Goal: Task Accomplishment & Management: Use online tool/utility

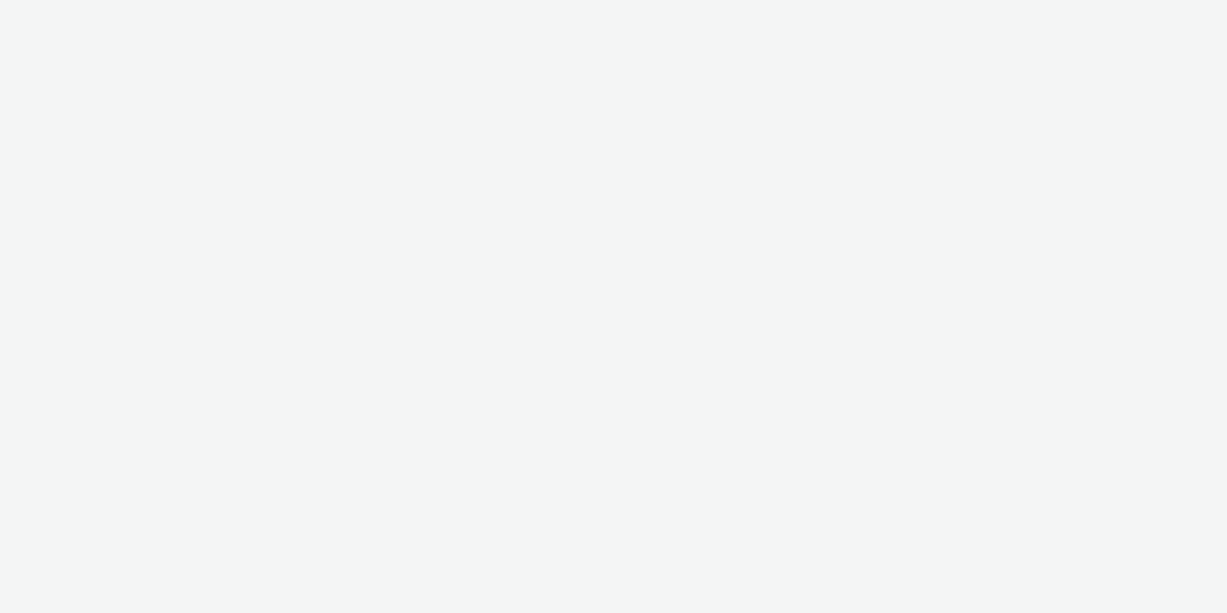
select select "11a7df10-284f-415c-b52a-427acf4c31ae"
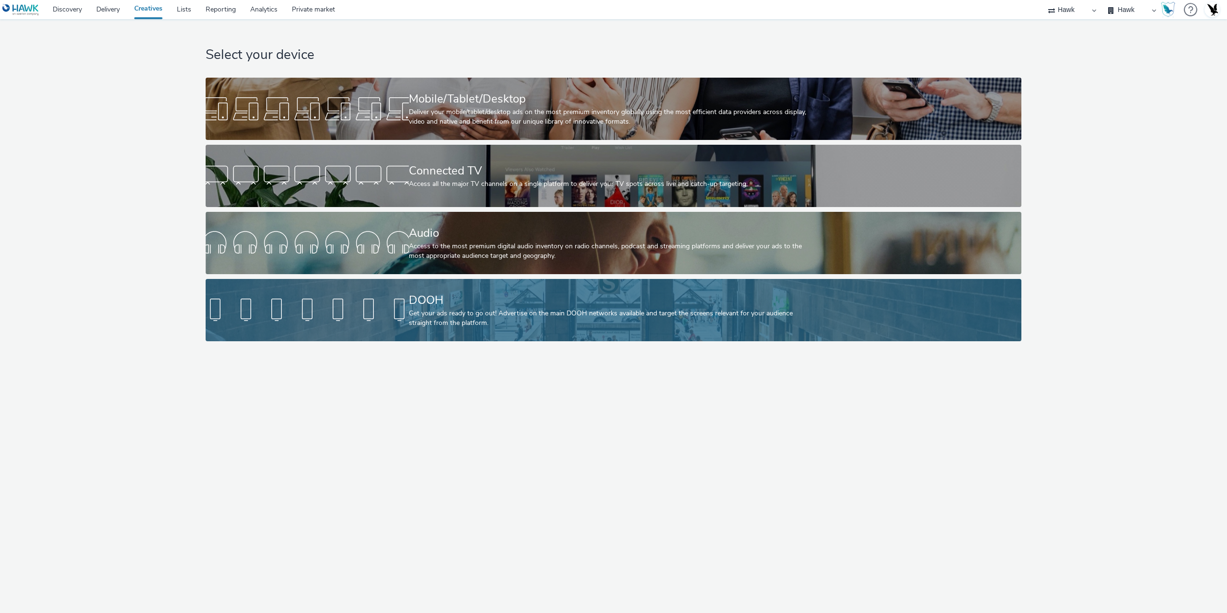
click at [444, 327] on div "Get your ads ready to go out! Advertise on the main DOOH networks available and…" at bounding box center [612, 319] width 406 height 20
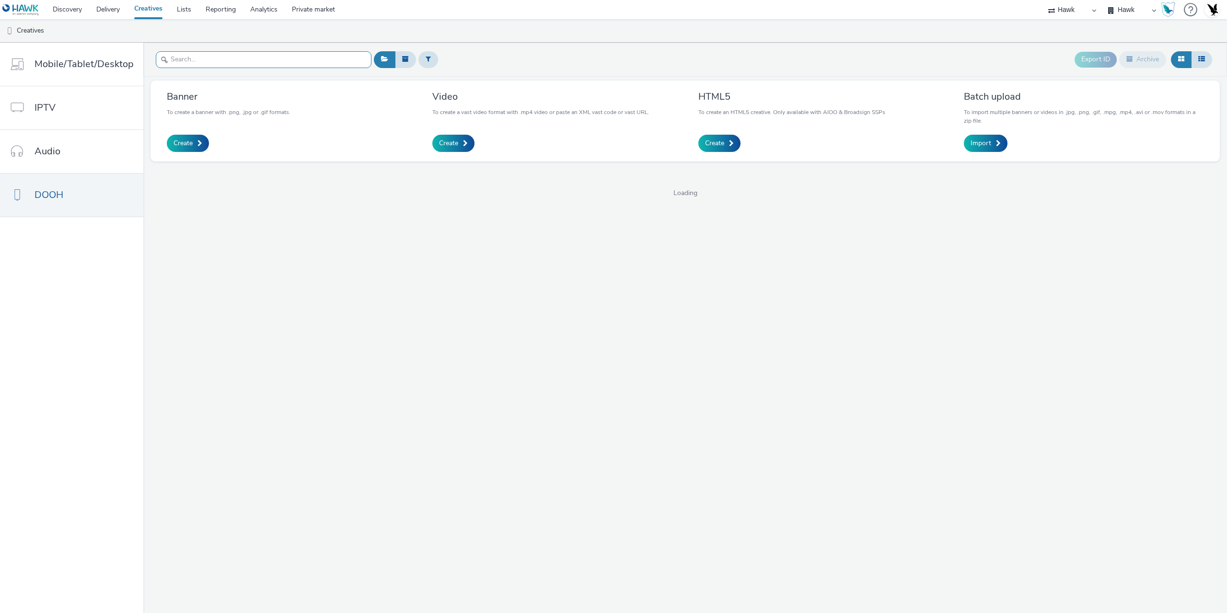
click at [234, 66] on input "text" at bounding box center [264, 59] width 216 height 17
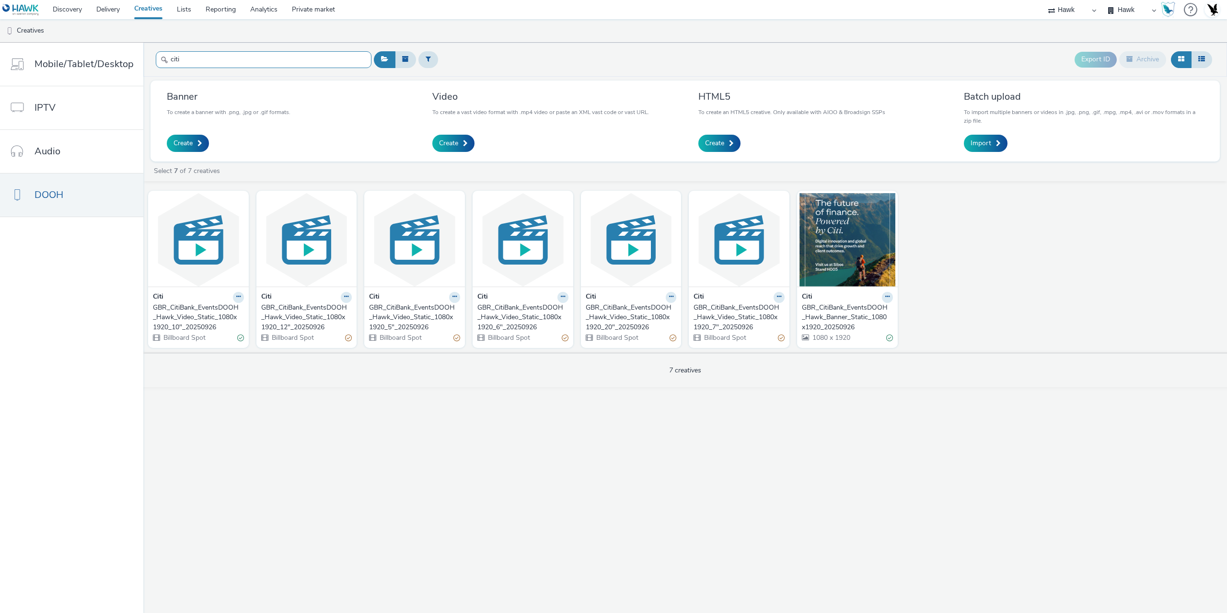
type input "citi"
click at [831, 319] on div "GBR_CitiBank_EventsDOOH_Hawk_Banner_Static_1080x1920_20250926" at bounding box center [845, 317] width 87 height 29
click at [417, 323] on div "GBR_CitiBank_EventsDOOH_Hawk_Video_Static_1080x1920_5"_20250926" at bounding box center [412, 317] width 87 height 29
click at [522, 322] on div "GBR_CitiBank_EventsDOOH_Hawk_Video_Static_1080x1920_6"_20250926" at bounding box center [521, 317] width 87 height 29
click at [720, 313] on div "GBR_CitiBank_EventsDOOH_Hawk_Video_Static_1080x1920_7"_20250926" at bounding box center [737, 317] width 87 height 29
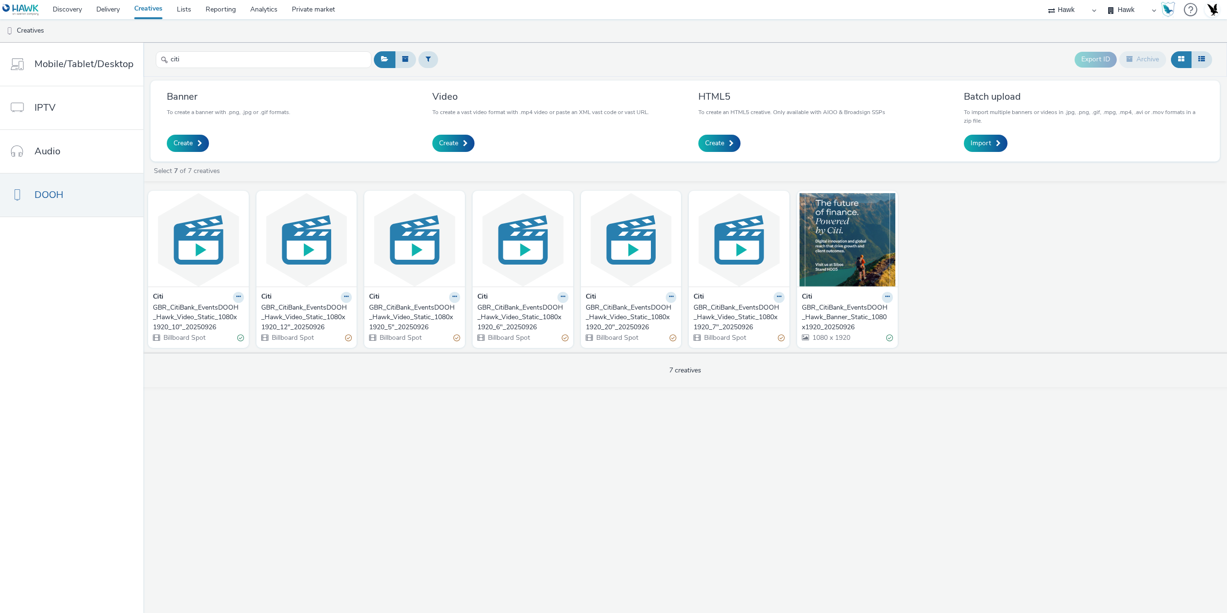
click at [194, 314] on div "GBR_CitiBank_EventsDOOH_Hawk_Video_Static_1080x1920_10"_20250926" at bounding box center [196, 317] width 87 height 29
click at [304, 322] on div "GBR_CitiBank_EventsDOOH_Hawk_Video_Static_1080x1920_12"_20250926" at bounding box center [304, 317] width 87 height 29
click at [624, 318] on div "GBR_CitiBank_EventsDOOH_Hawk_Video_Static_1080x1920_20"_20250926" at bounding box center [629, 317] width 87 height 29
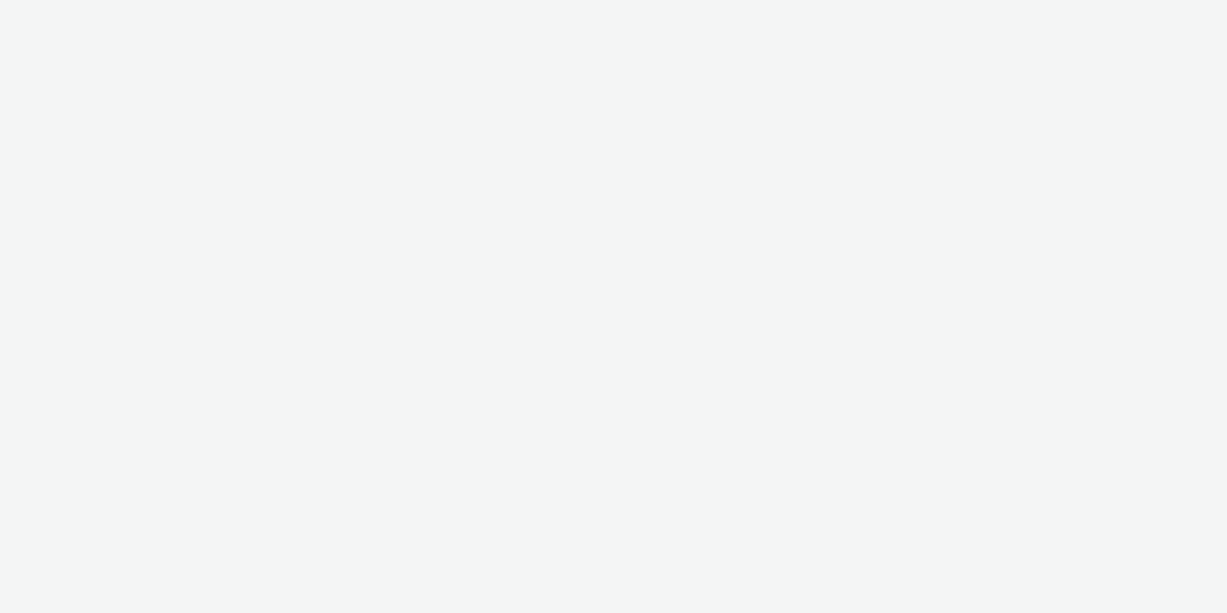
select select "11a7df10-284f-415c-b52a-427acf4c31ae"
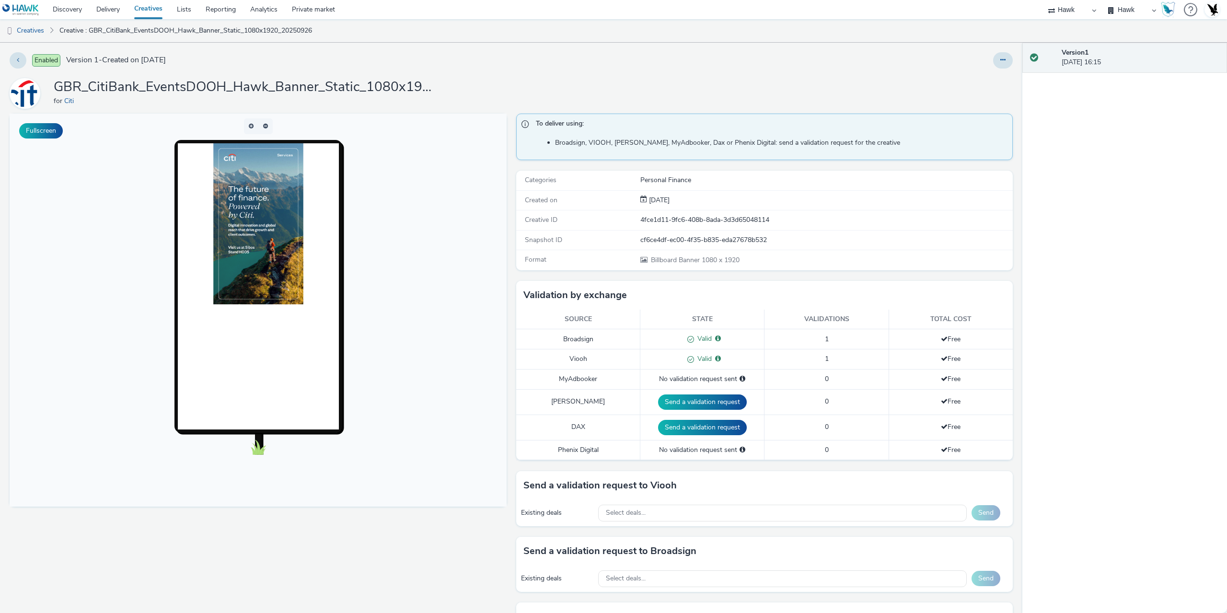
click at [989, 51] on div "Enabled Version 1 - Created on [DATE] GBR_CitiBank_EventsDOOH_Hawk_Banner_Stati…" at bounding box center [511, 328] width 1023 height 571
click at [1002, 63] on button at bounding box center [1003, 60] width 20 height 16
click at [967, 99] on link "Duplicate" at bounding box center [977, 98] width 72 height 19
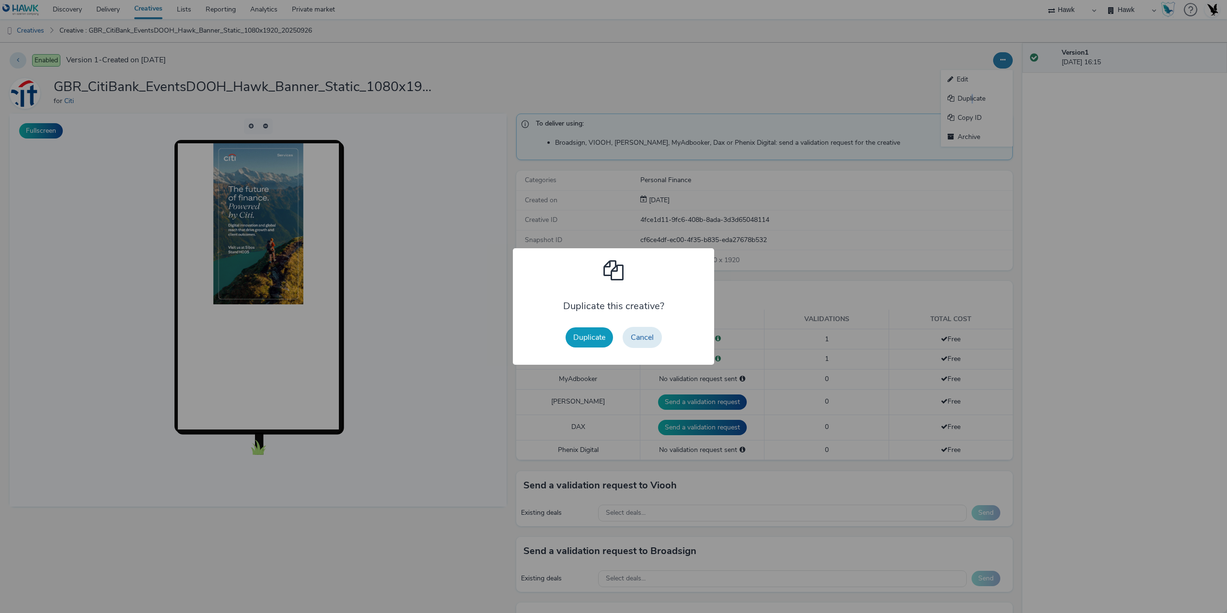
click at [588, 337] on button "Duplicate" at bounding box center [589, 337] width 47 height 20
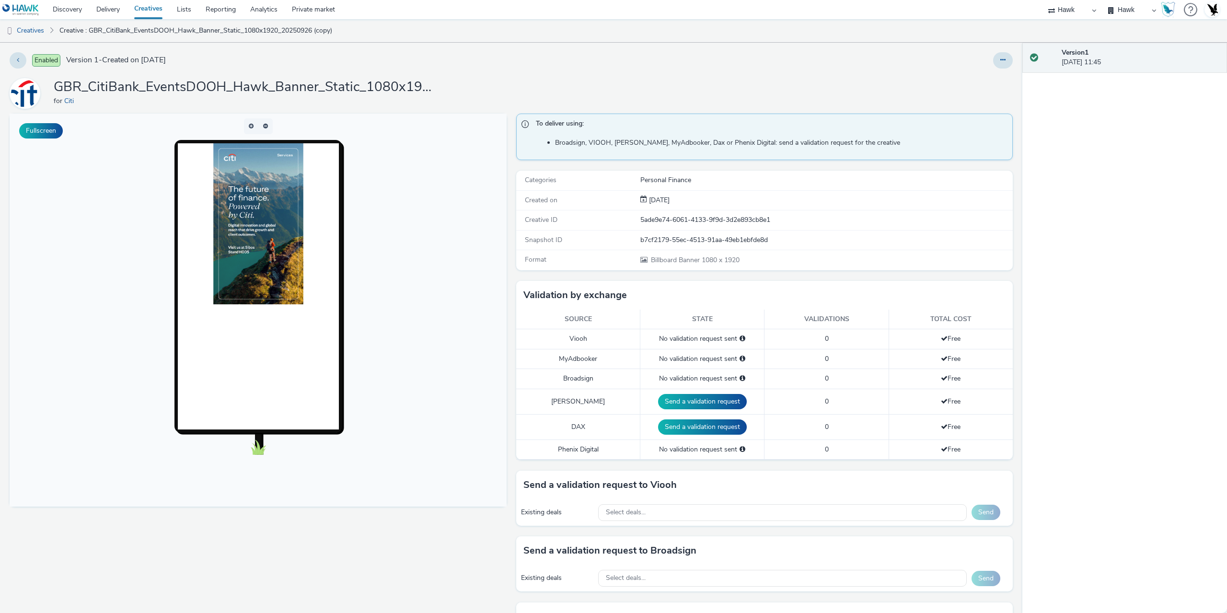
drag, startPoint x: 994, startPoint y: 62, endPoint x: 989, endPoint y: 70, distance: 9.0
click at [1001, 62] on icon at bounding box center [1003, 60] width 5 height 7
click at [971, 80] on link "Edit" at bounding box center [977, 79] width 72 height 19
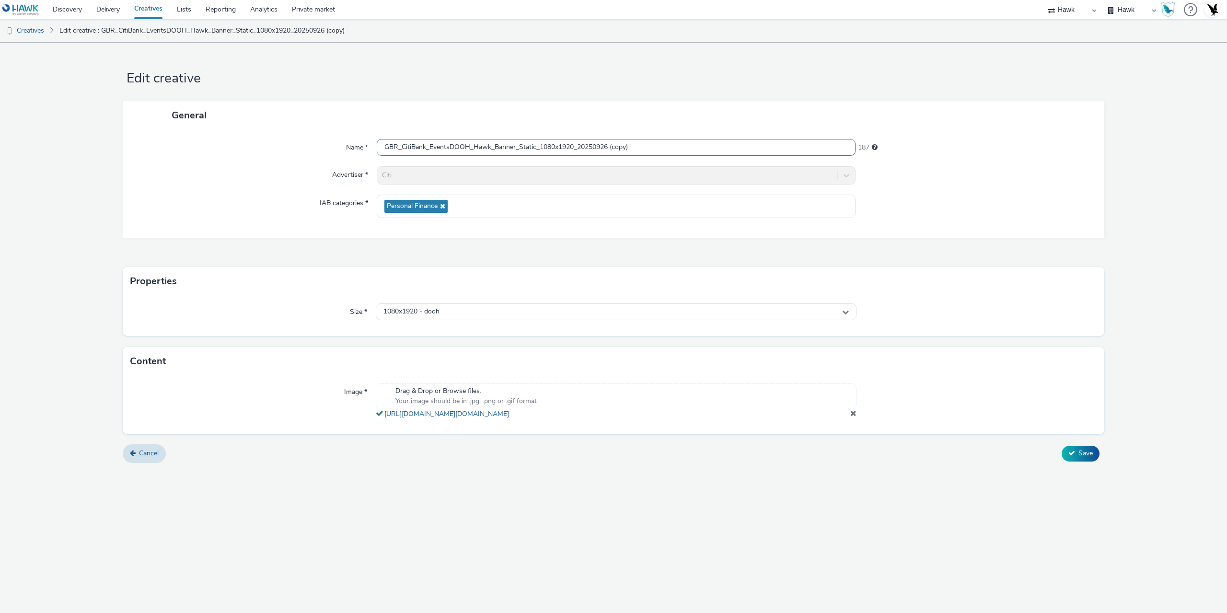
drag, startPoint x: 610, startPoint y: 145, endPoint x: 711, endPoint y: 147, distance: 100.2
click at [705, 147] on input "GBR_CitiBank_EventsDOOH_Hawk_Banner_Static_1080x1920_20250926 (copy)" at bounding box center [616, 147] width 479 height 17
drag, startPoint x: 581, startPoint y: 145, endPoint x: 681, endPoint y: 154, distance: 100.6
click at [681, 154] on input "GBR_CitiBank_EventsDOOH_Hawk_Banner_Static_1080x1920_Hungary_20251009" at bounding box center [616, 147] width 479 height 17
type input "GBR_CitiBank_EventsDOOH_Hawk_Banner_Static_1080x1920_Hungary_20251009"
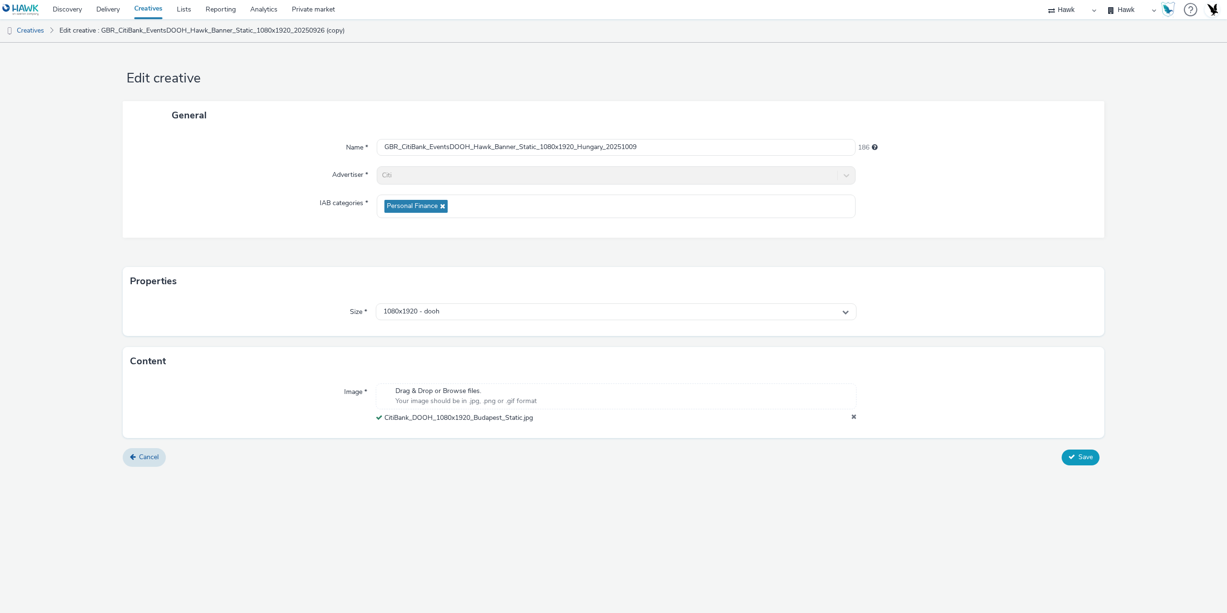
click at [1090, 456] on span "Save" at bounding box center [1086, 457] width 14 height 9
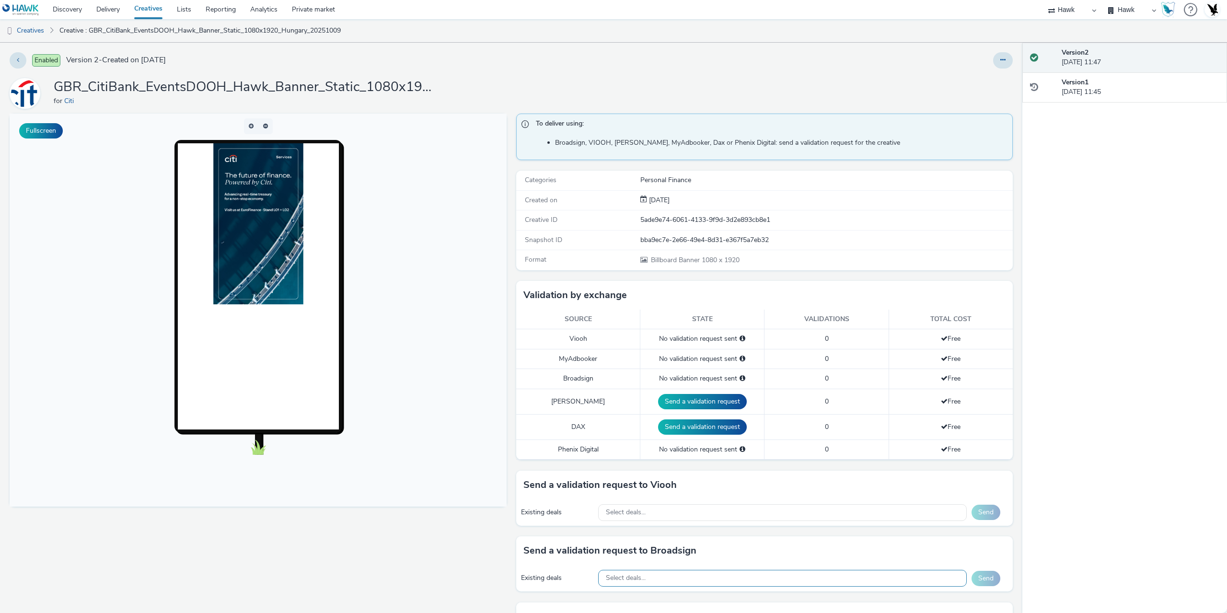
click at [663, 573] on div "Select deals..." at bounding box center [782, 578] width 369 height 17
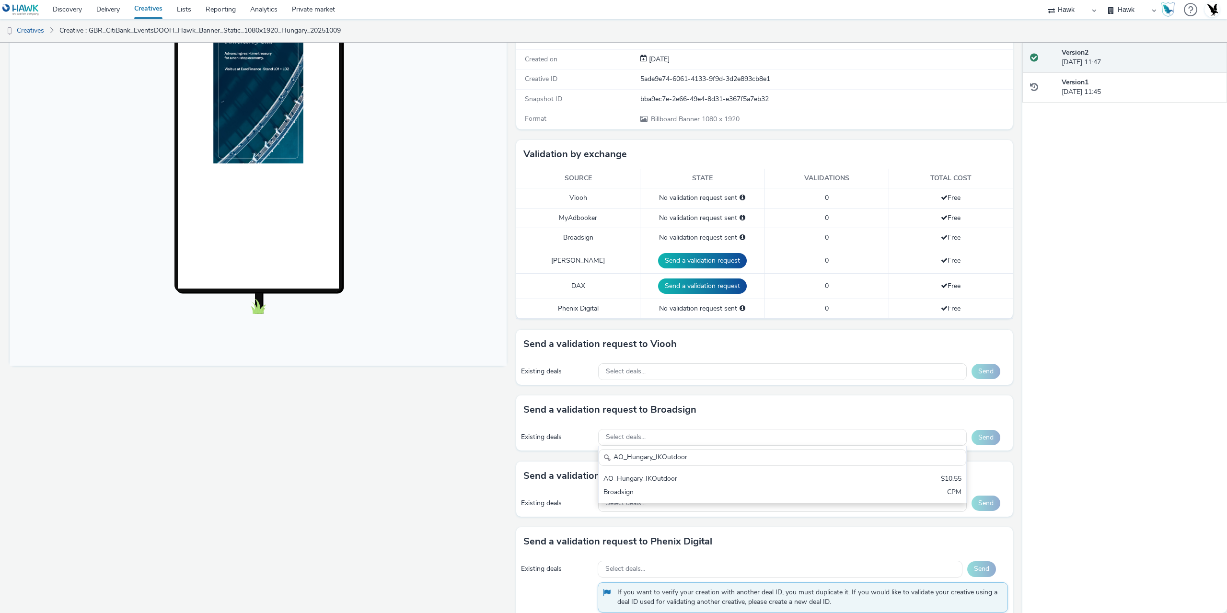
scroll to position [144, 0]
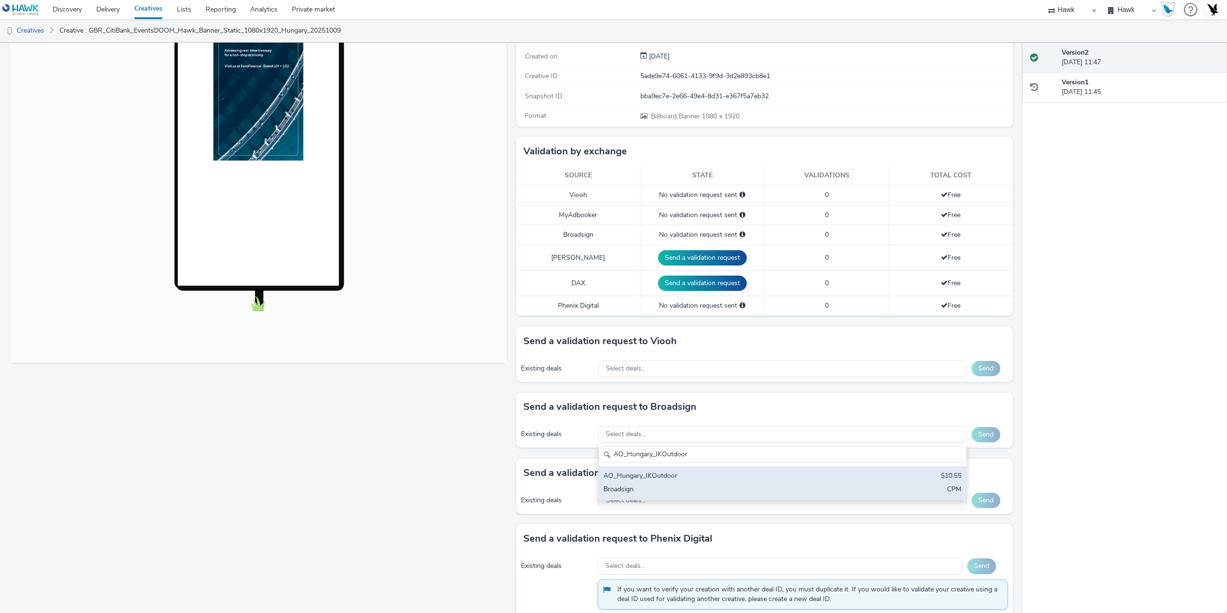
type input "AO_Hungary_IKOutdoor"
click at [670, 480] on div "AO_Hungary_IKOutdoor" at bounding box center [722, 476] width 237 height 11
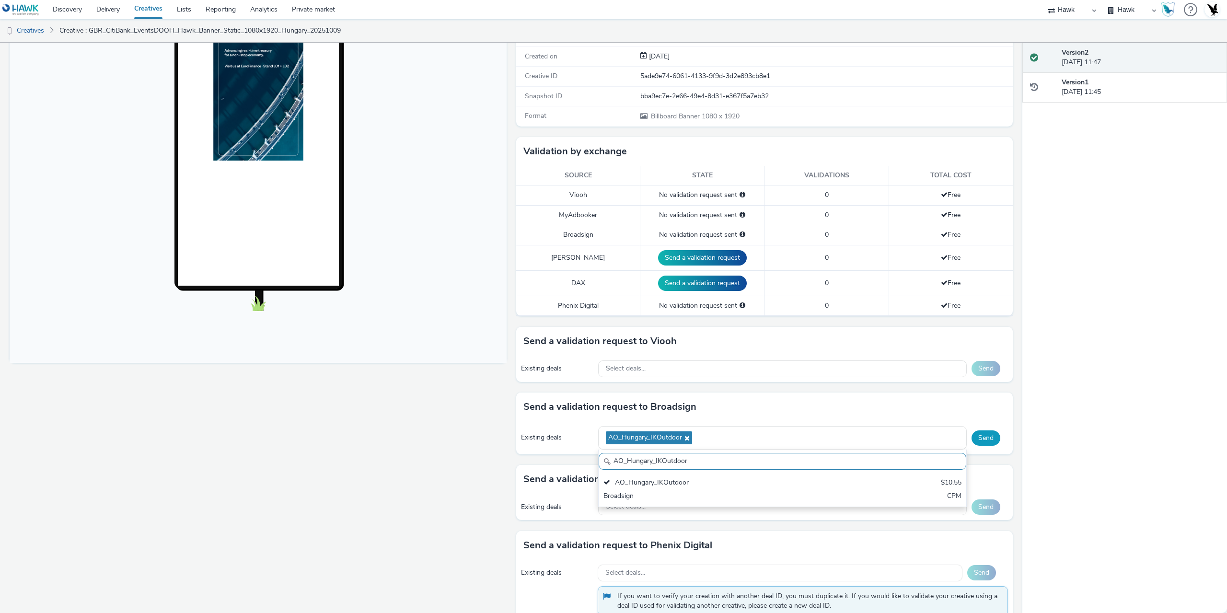
click at [983, 437] on button "Send" at bounding box center [986, 438] width 29 height 15
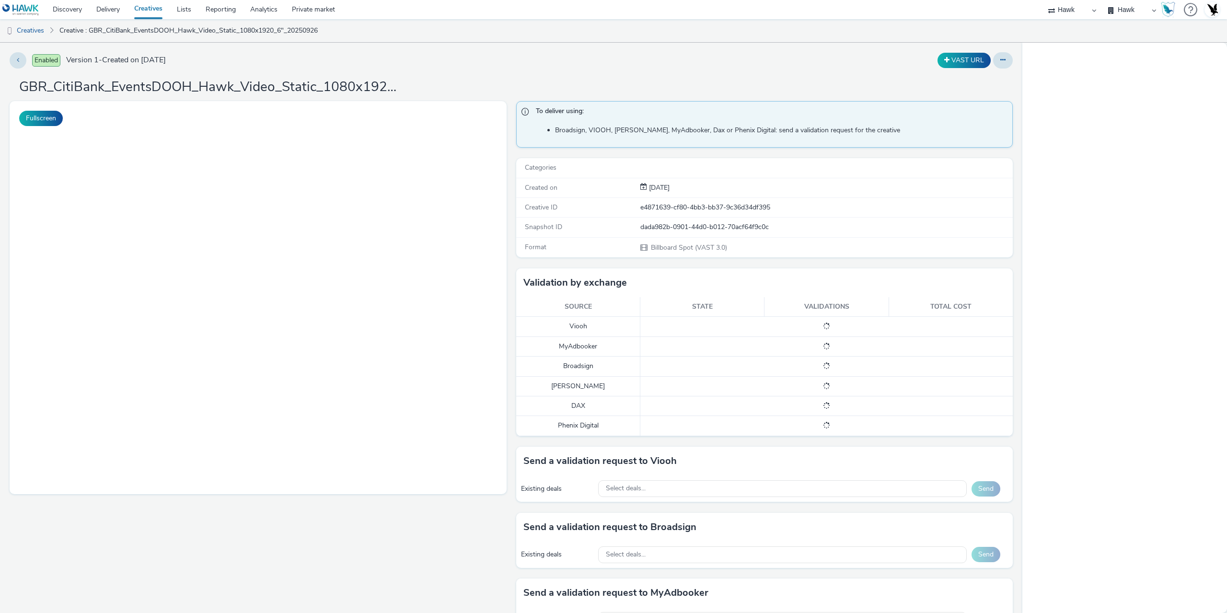
select select "11a7df10-284f-415c-b52a-427acf4c31ae"
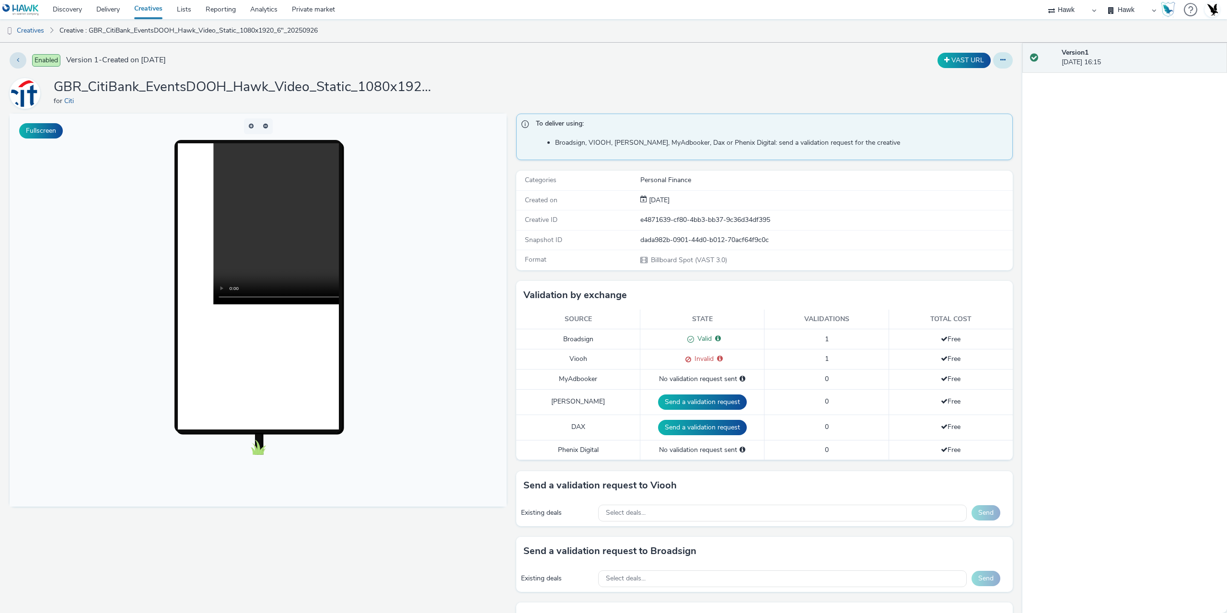
click at [1001, 61] on icon at bounding box center [1003, 60] width 5 height 7
click at [957, 99] on link "Duplicate" at bounding box center [977, 98] width 72 height 19
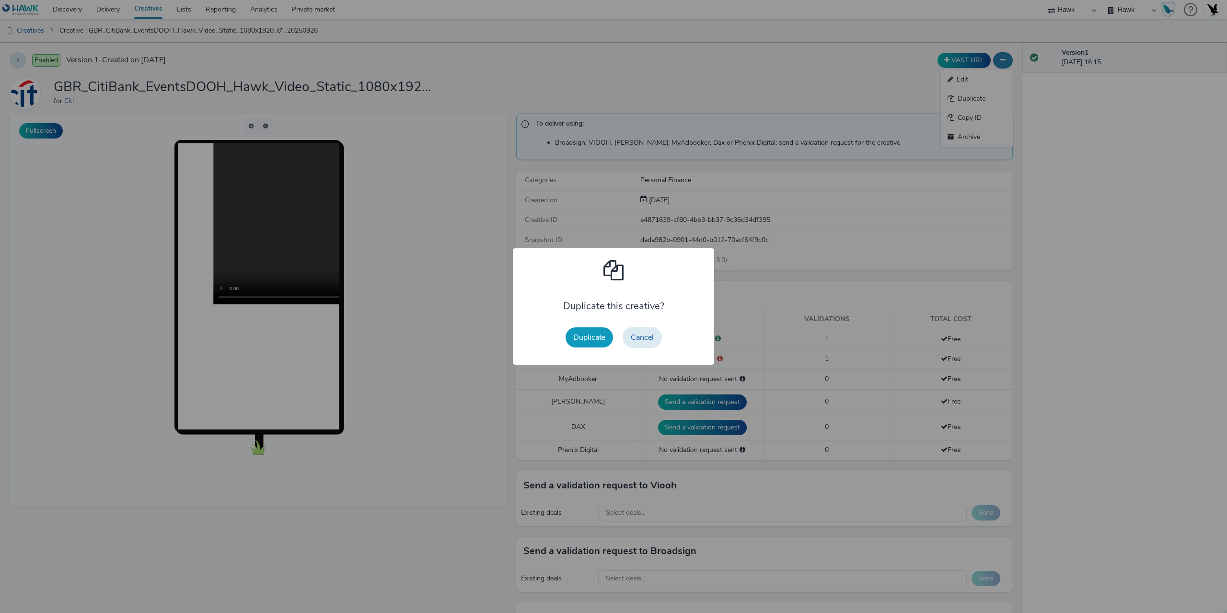
click at [588, 336] on button "Duplicate" at bounding box center [589, 337] width 47 height 20
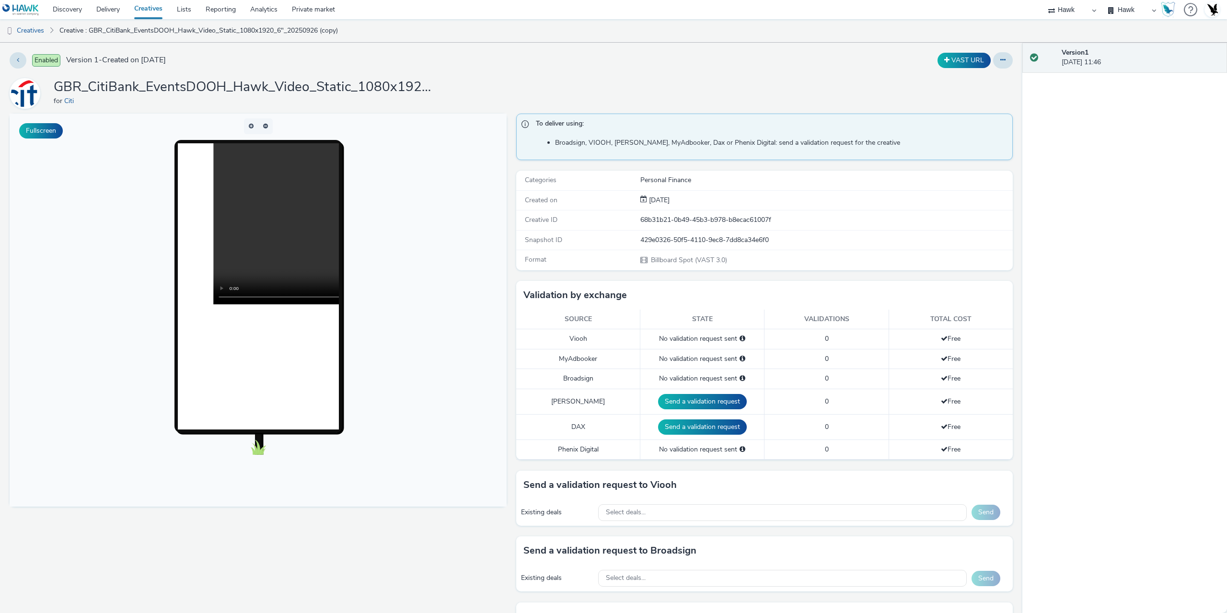
drag, startPoint x: 991, startPoint y: 62, endPoint x: 990, endPoint y: 68, distance: 6.3
click at [993, 62] on button at bounding box center [1003, 60] width 20 height 16
click at [976, 76] on link "Edit" at bounding box center [977, 79] width 72 height 19
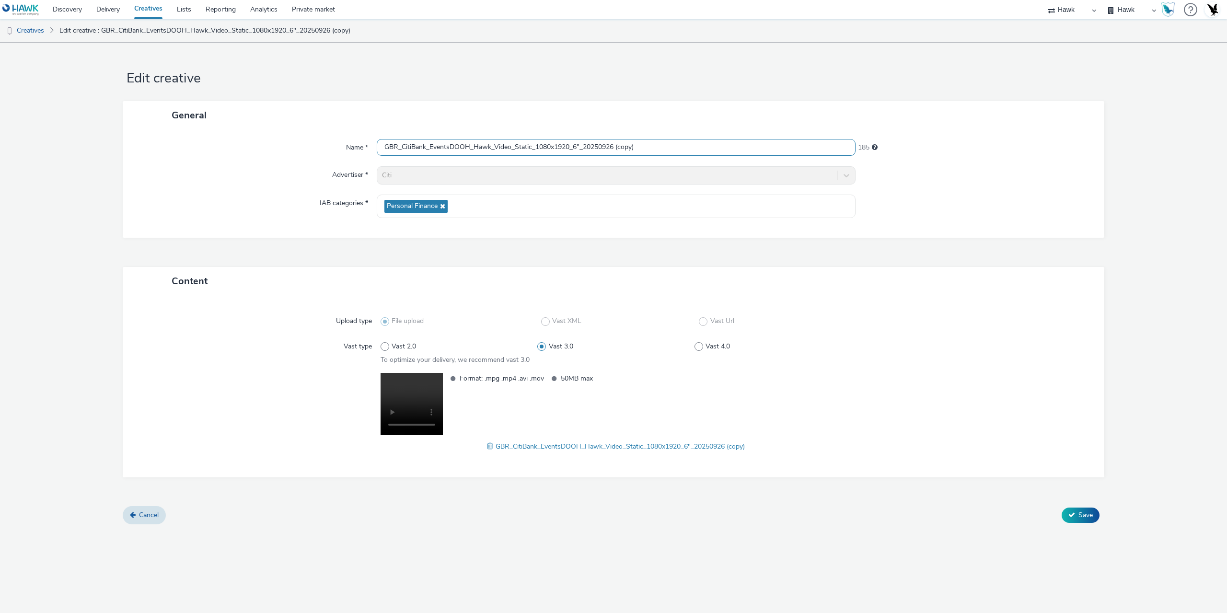
drag, startPoint x: 585, startPoint y: 150, endPoint x: 756, endPoint y: 145, distance: 170.7
click at [756, 145] on input "GBR_CitiBank_EventsDOOH_Hawk_Video_Static_1080x1920_6"_20250926 (copy)" at bounding box center [616, 147] width 479 height 17
paste input "Hungary_20251009"
type input "GBR_CitiBank_EventsDOOH_Hawk_Video_Static_1080x1920_6"_Hungary_20251009"
click at [487, 446] on span at bounding box center [491, 446] width 9 height 11
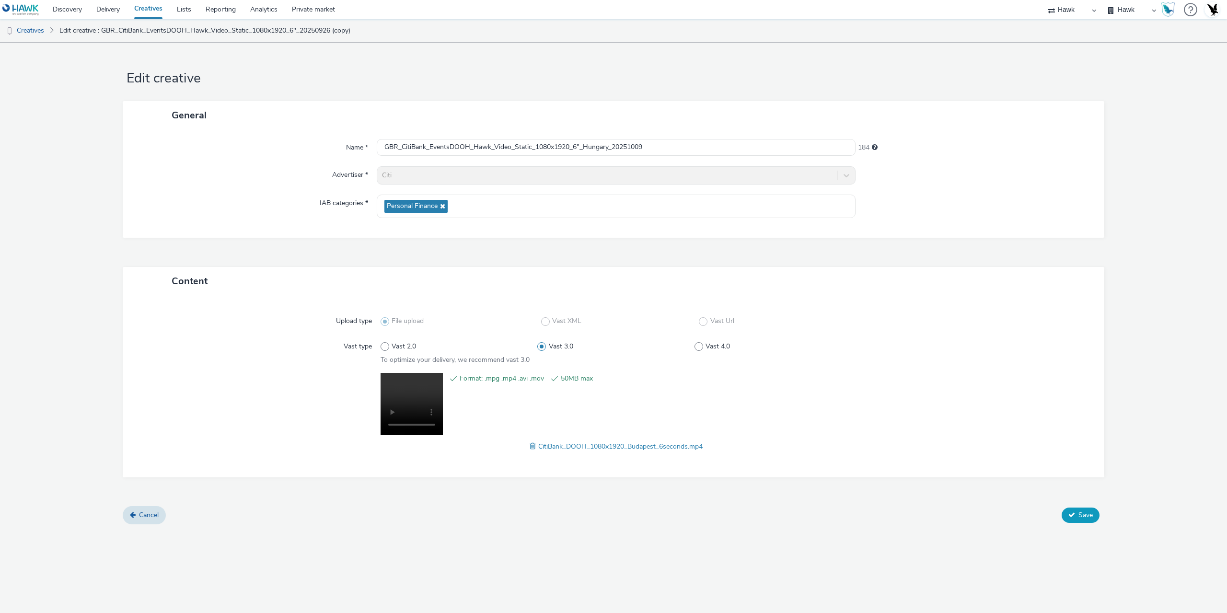
click at [1077, 508] on button "Save" at bounding box center [1081, 515] width 38 height 15
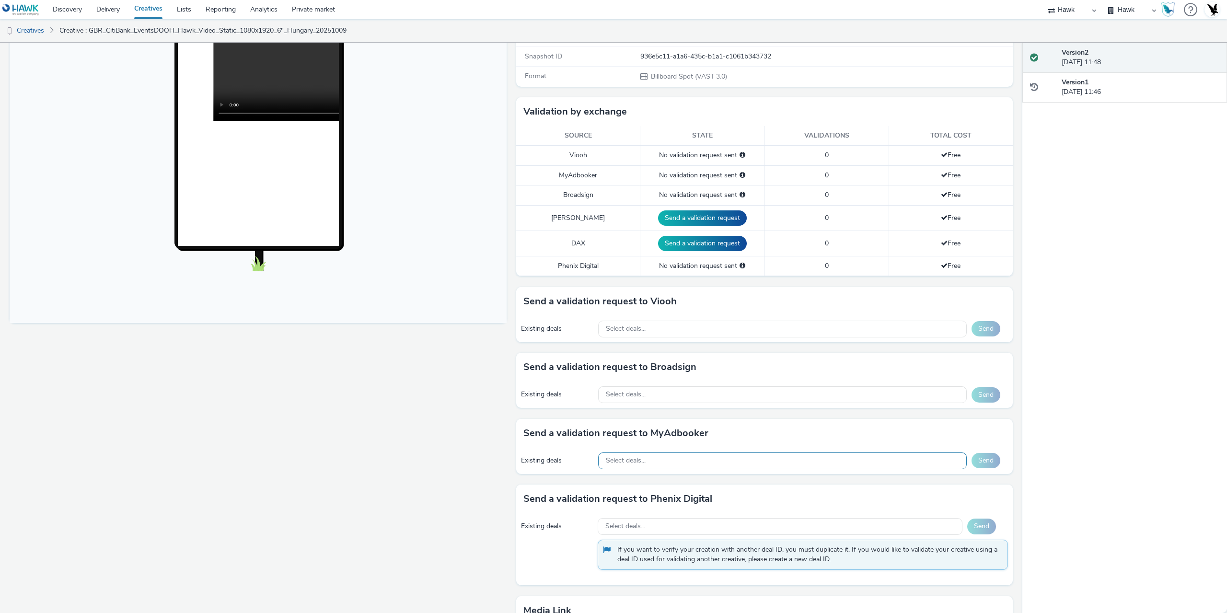
scroll to position [192, 0]
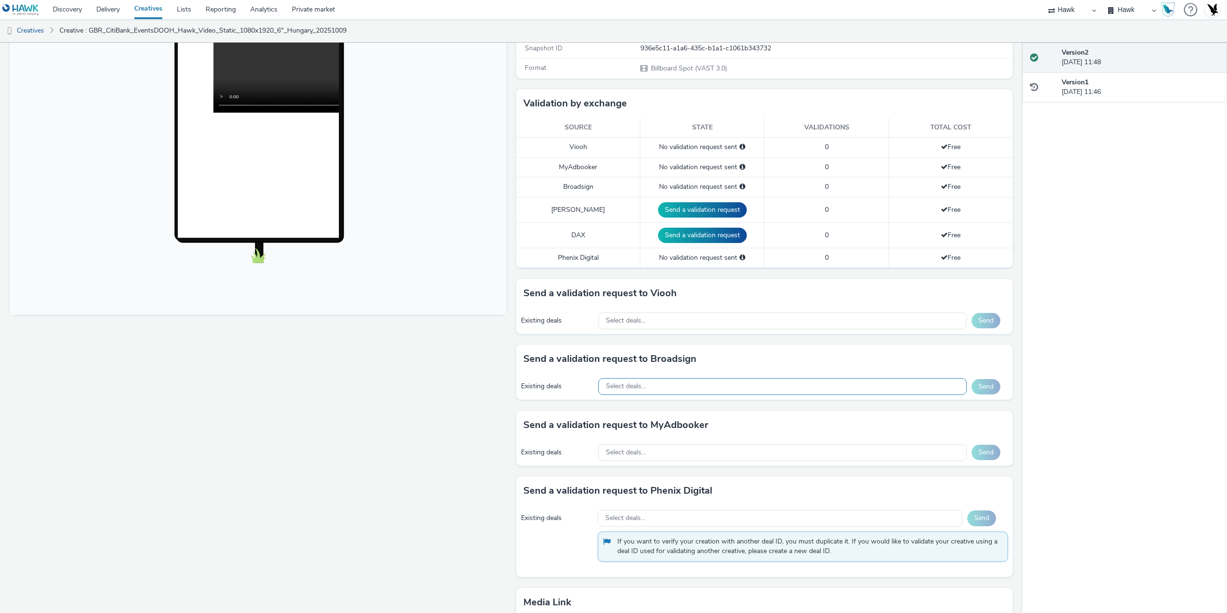
click at [659, 386] on div "Select deals..." at bounding box center [782, 386] width 369 height 17
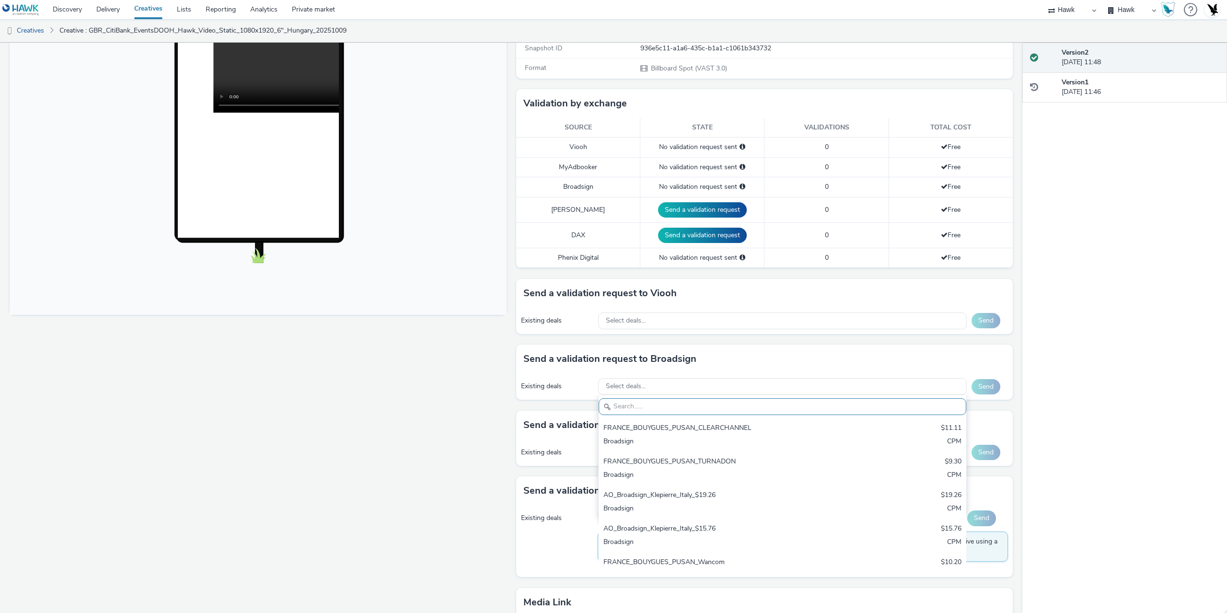
paste input "AO_Hungary_IKOutdoor"
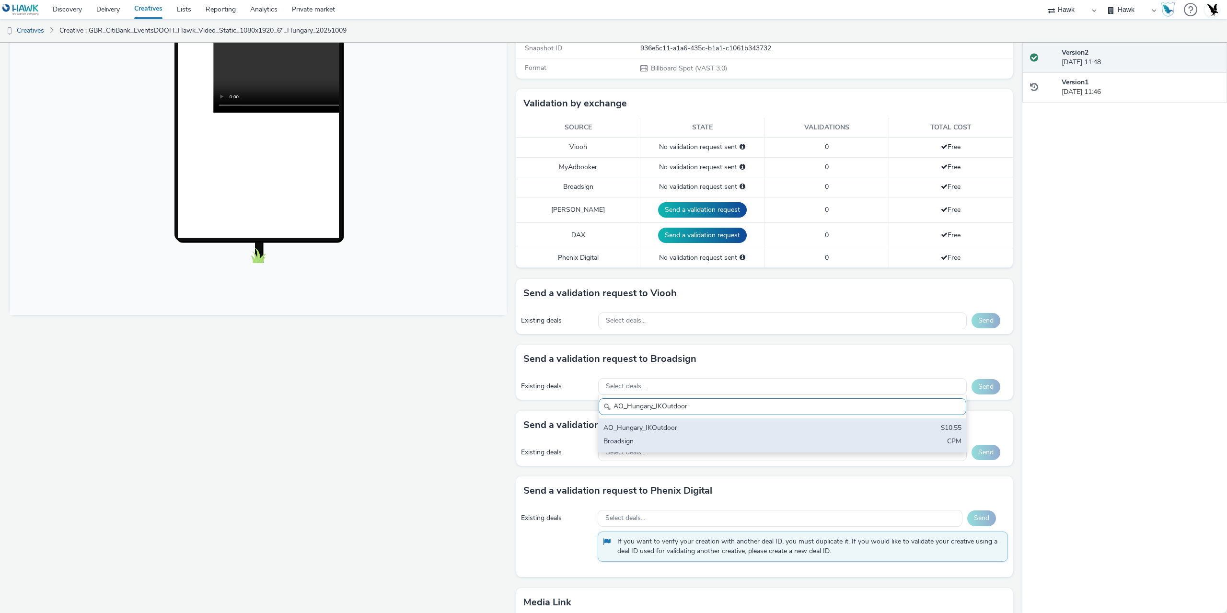
type input "AO_Hungary_IKOutdoor"
click at [690, 434] on div "AO_Hungary_IKOutdoor $10.55 Broadsign CPM" at bounding box center [783, 436] width 368 height 34
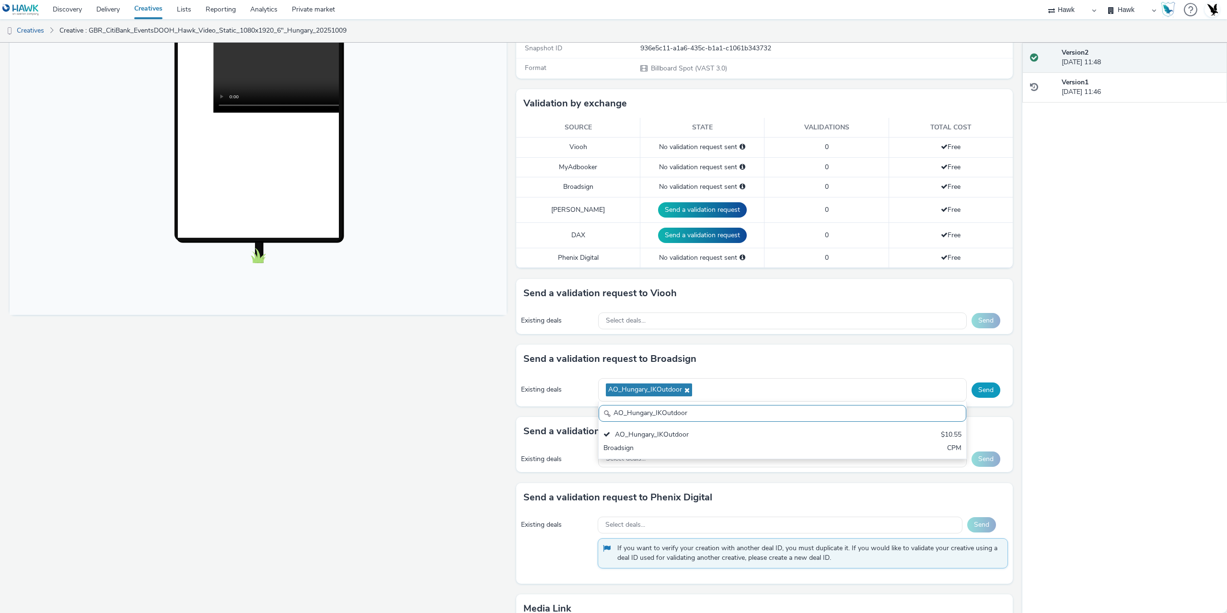
click at [979, 396] on button "Send" at bounding box center [986, 390] width 29 height 15
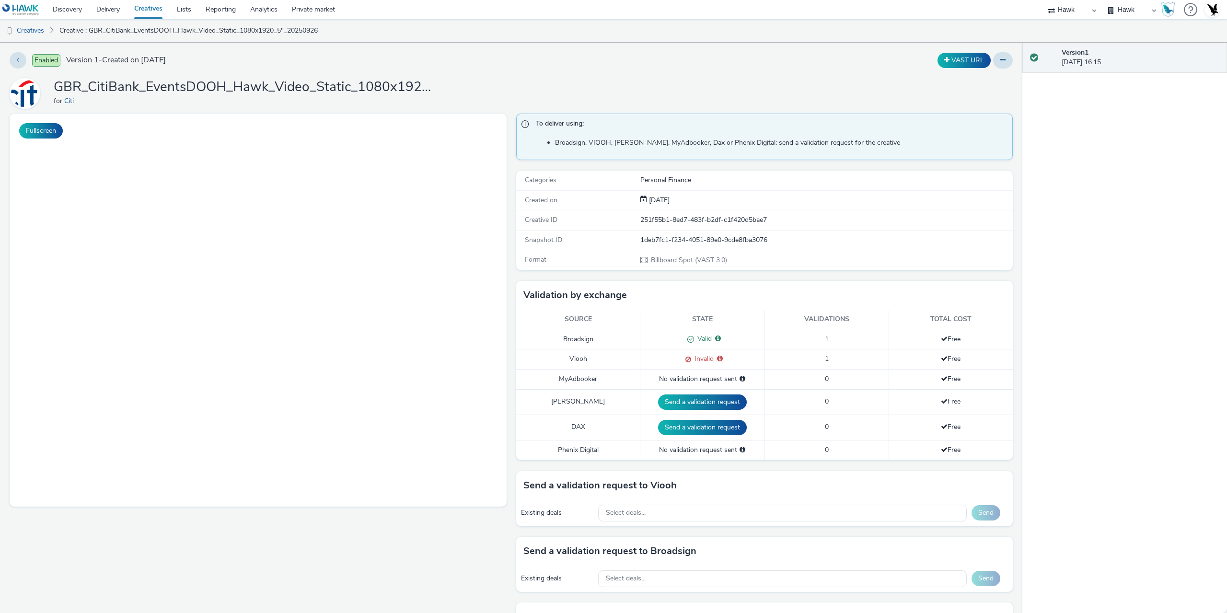
select select "11a7df10-284f-415c-b52a-427acf4c31ae"
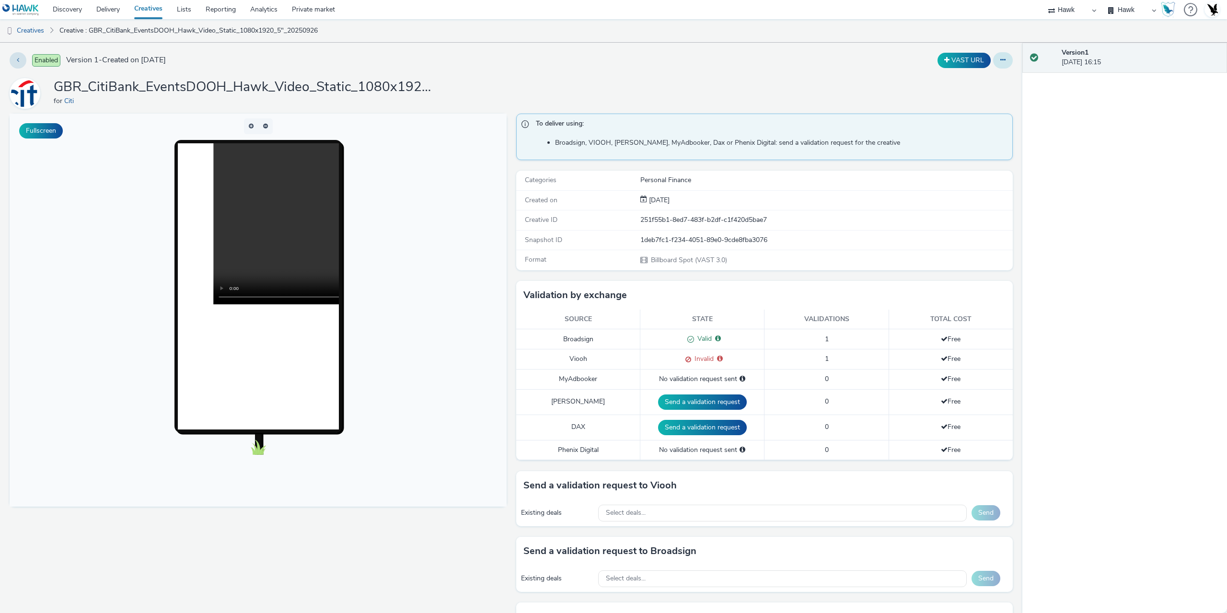
click at [1001, 62] on icon at bounding box center [1003, 60] width 5 height 7
click at [964, 96] on link "Duplicate" at bounding box center [977, 98] width 72 height 19
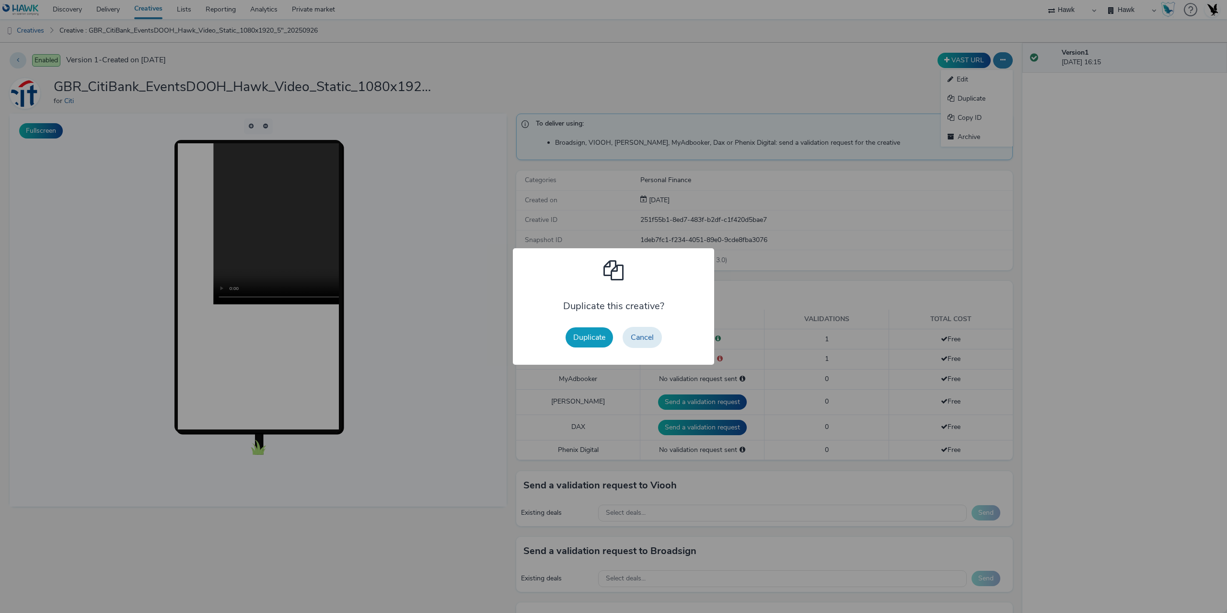
click at [584, 332] on button "Duplicate" at bounding box center [589, 337] width 47 height 20
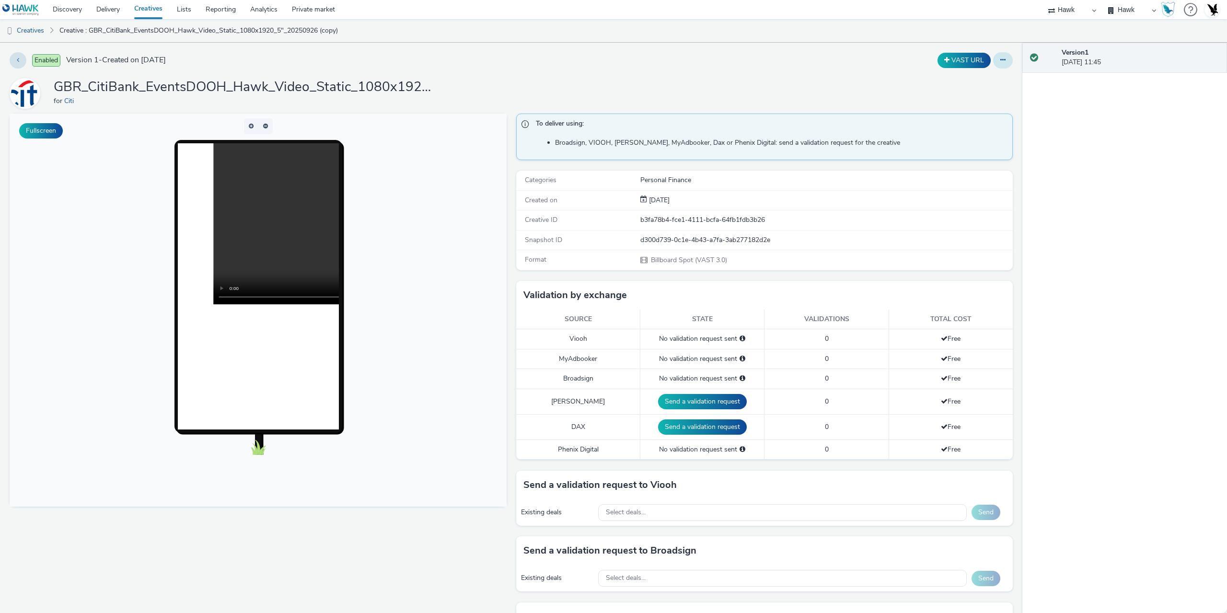
click at [995, 56] on button at bounding box center [1003, 60] width 20 height 16
click at [971, 75] on link "Edit" at bounding box center [977, 79] width 72 height 19
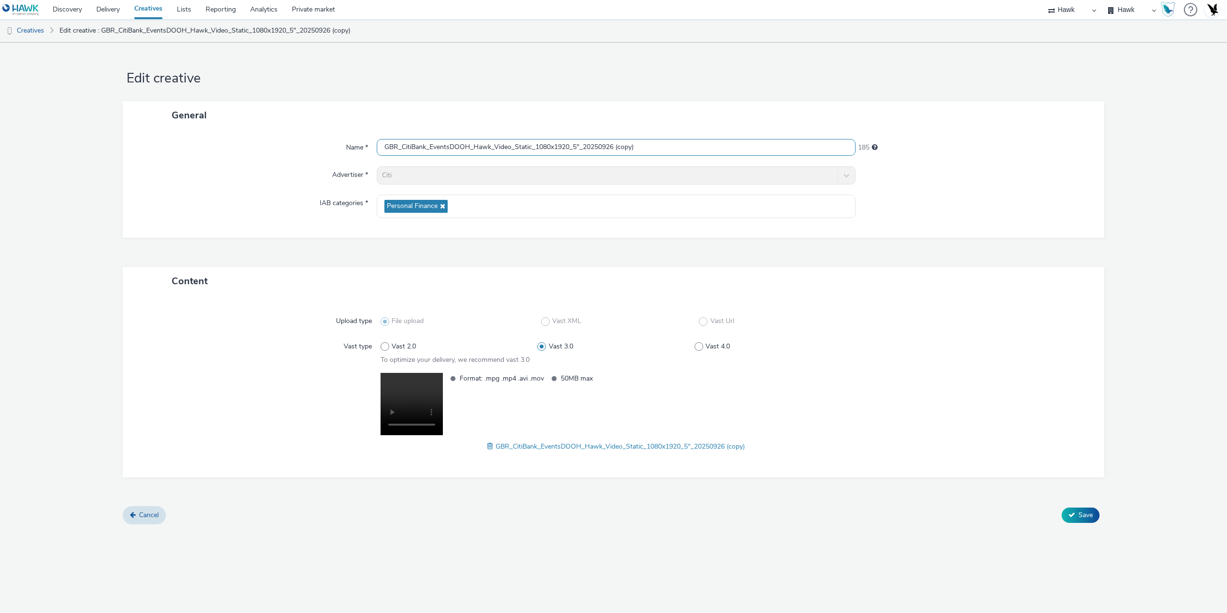
drag, startPoint x: 585, startPoint y: 151, endPoint x: 718, endPoint y: 148, distance: 132.8
click at [718, 148] on input "GBR_CitiBank_EventsDOOH_Hawk_Video_Static_1080x1920_5"_20250926 (copy)" at bounding box center [616, 147] width 479 height 17
paste input "Hungary_20251009"
type input "GBR_CitiBank_EventsDOOH_Hawk_Video_Static_1080x1920_5"_Hungary_20251009"
click at [490, 448] on span at bounding box center [491, 446] width 9 height 11
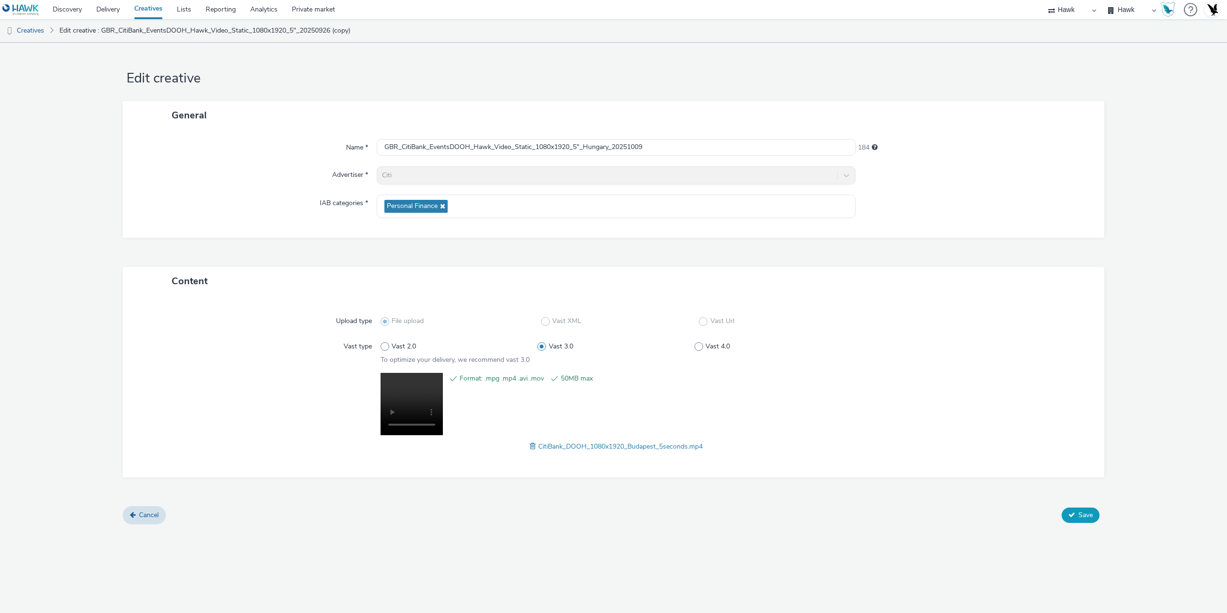
click at [1090, 518] on span "Save" at bounding box center [1086, 515] width 14 height 9
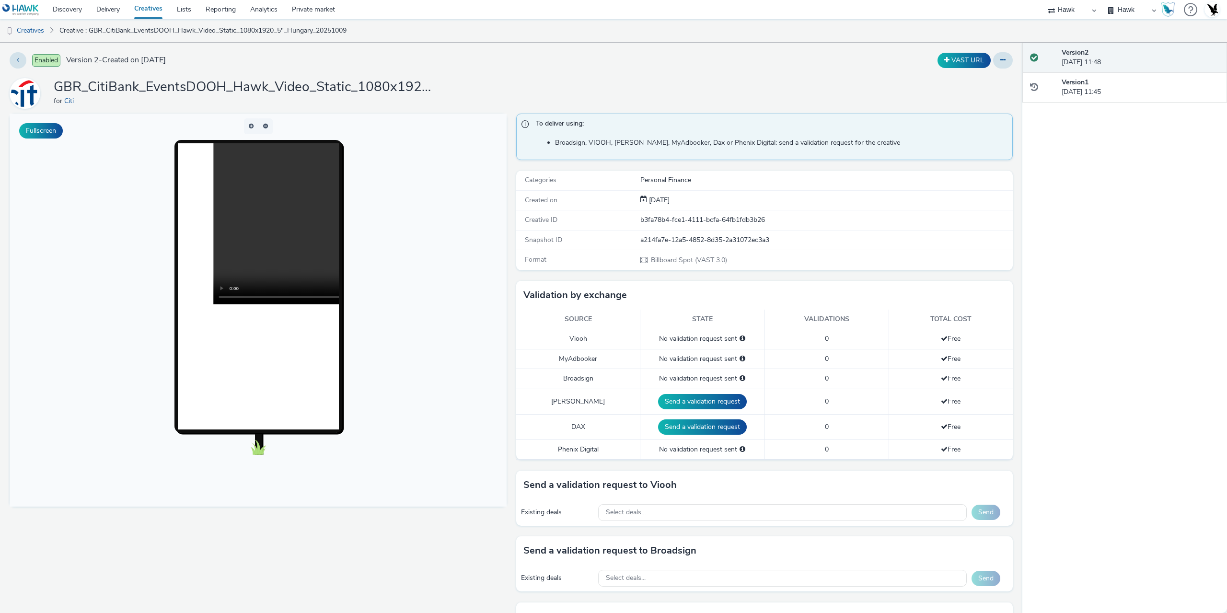
scroll to position [96, 0]
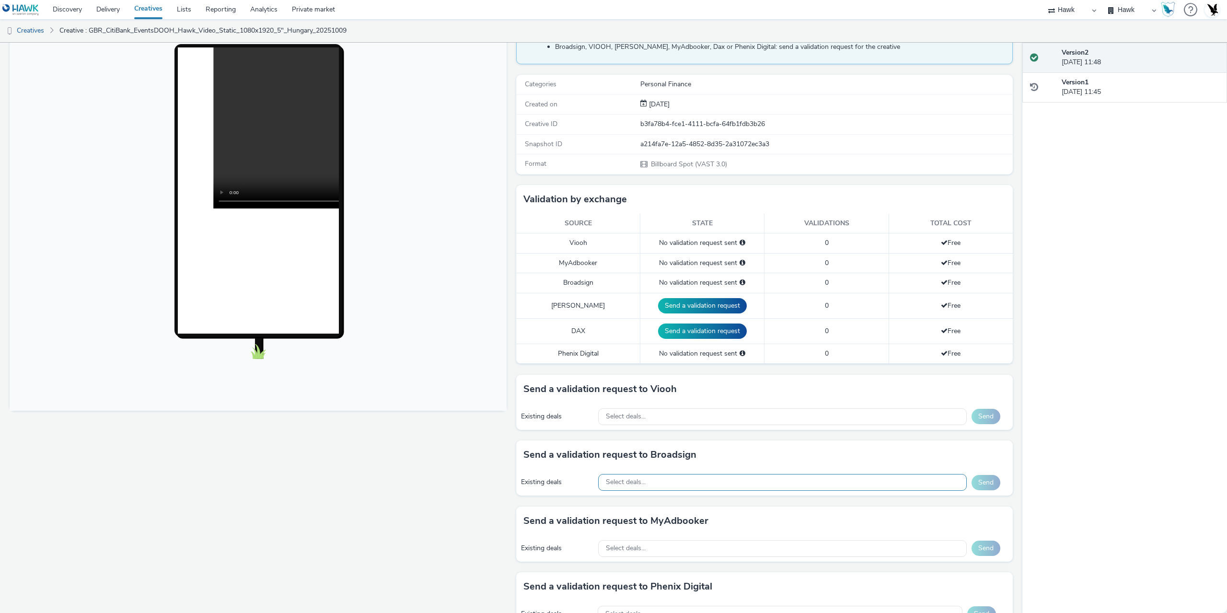
click at [660, 479] on div "Select deals..." at bounding box center [782, 482] width 369 height 17
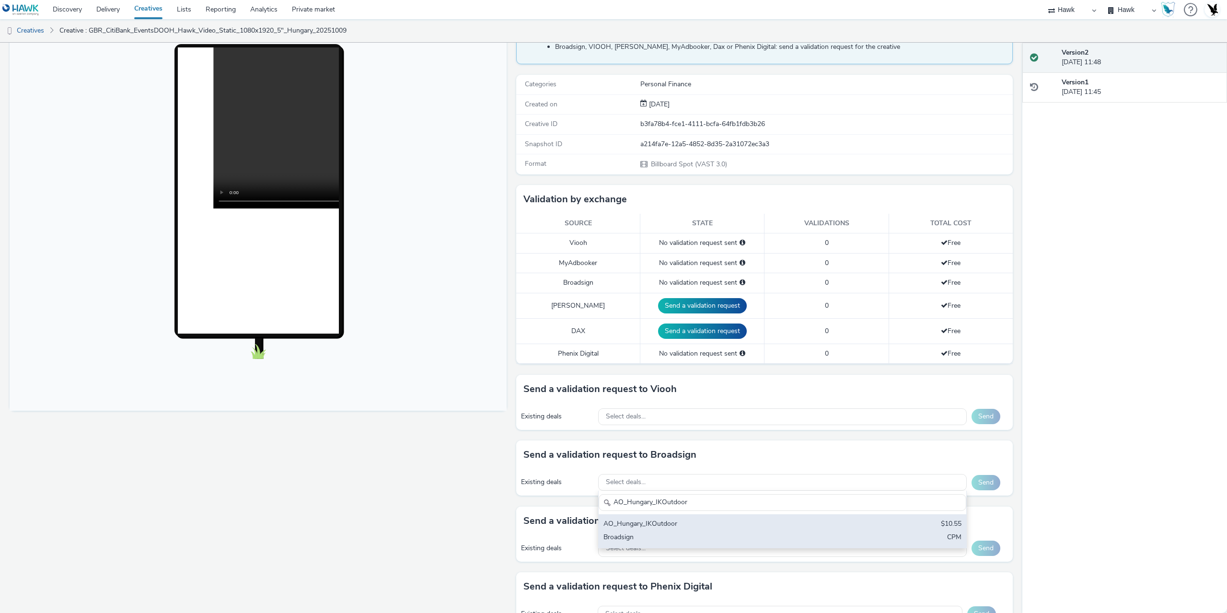
type input "AO_Hungary_IKOutdoor"
click at [682, 529] on div "AO_Hungary_IKOutdoor" at bounding box center [722, 524] width 237 height 11
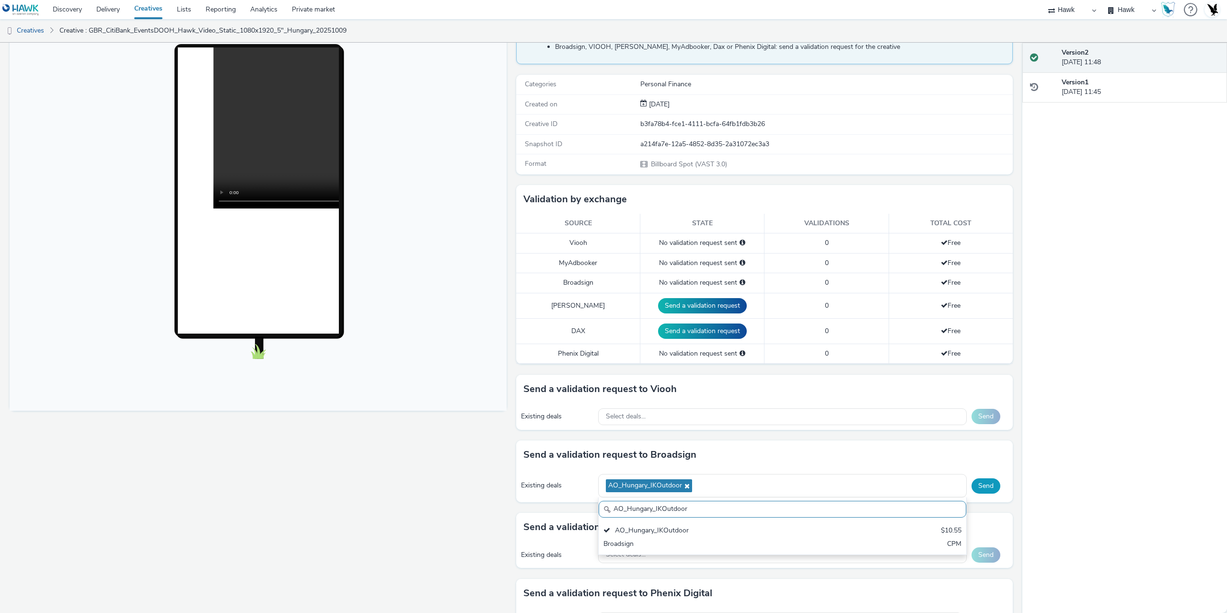
click at [979, 480] on button "Send" at bounding box center [986, 485] width 29 height 15
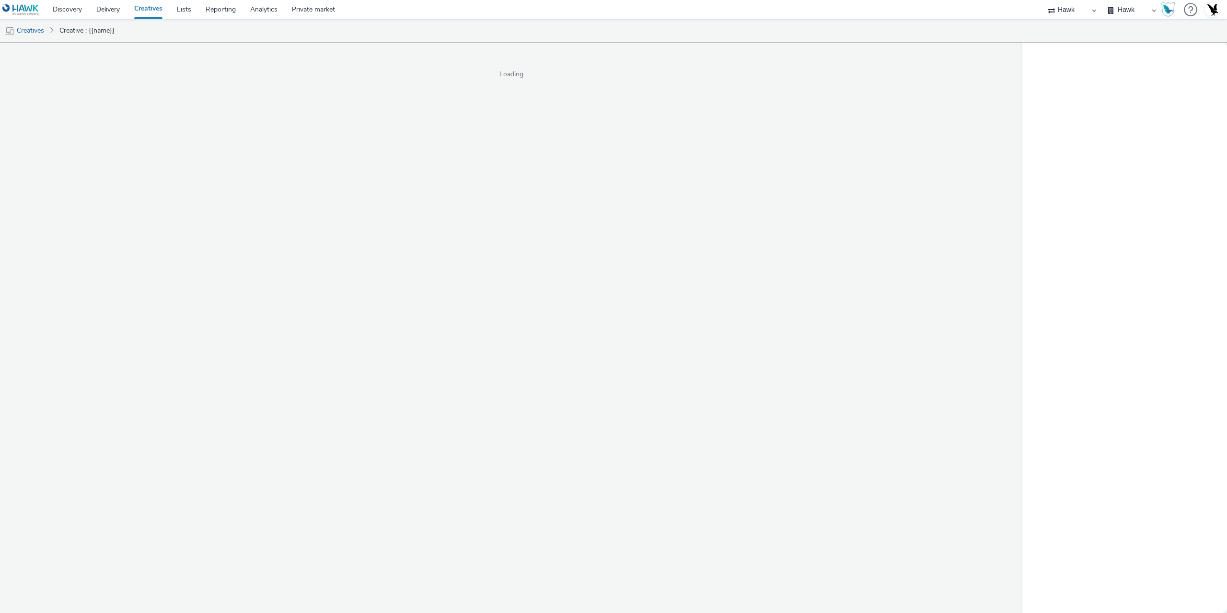
select select "11a7df10-284f-415c-b52a-427acf4c31ae"
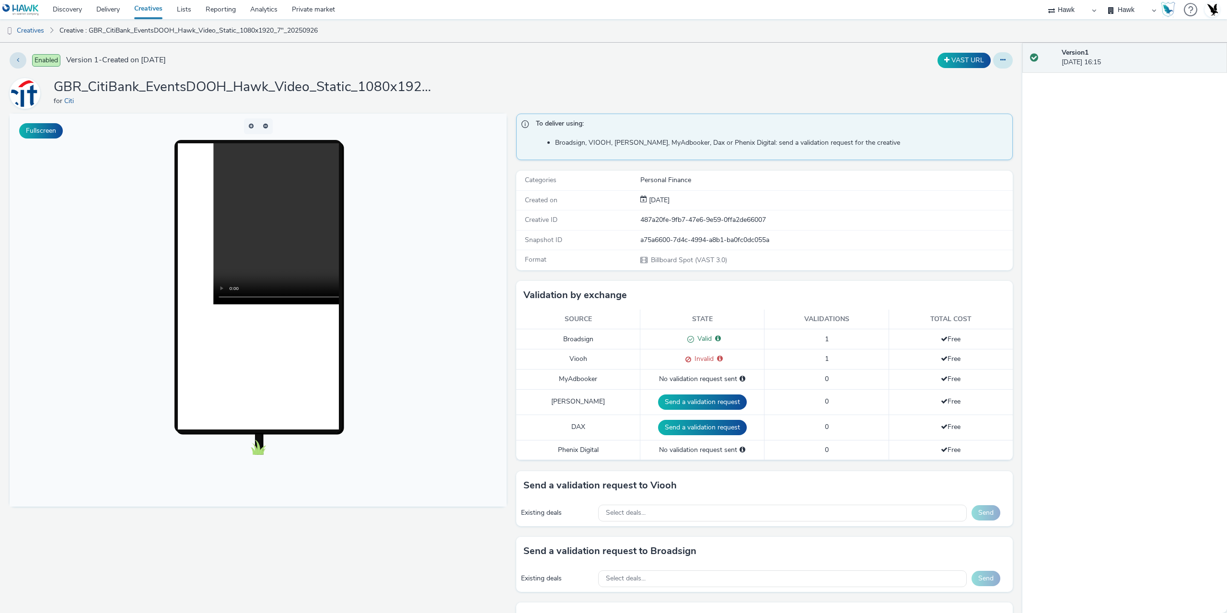
click at [1001, 59] on icon at bounding box center [1003, 60] width 5 height 7
click at [976, 99] on link "Duplicate" at bounding box center [977, 98] width 72 height 19
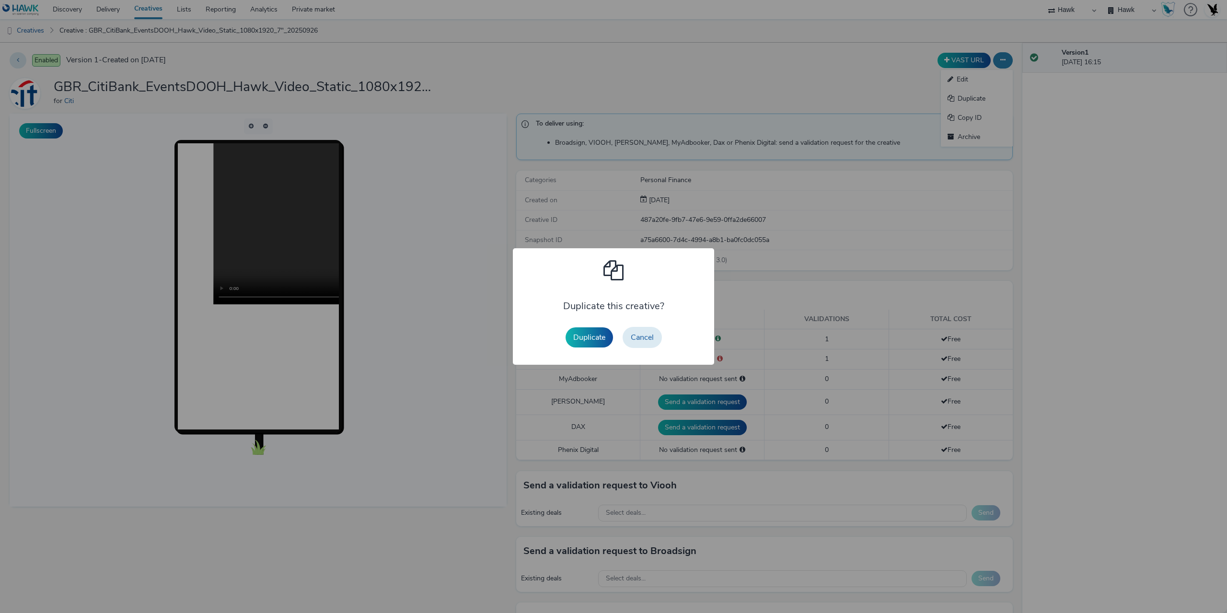
click at [591, 338] on button "Duplicate" at bounding box center [589, 337] width 47 height 20
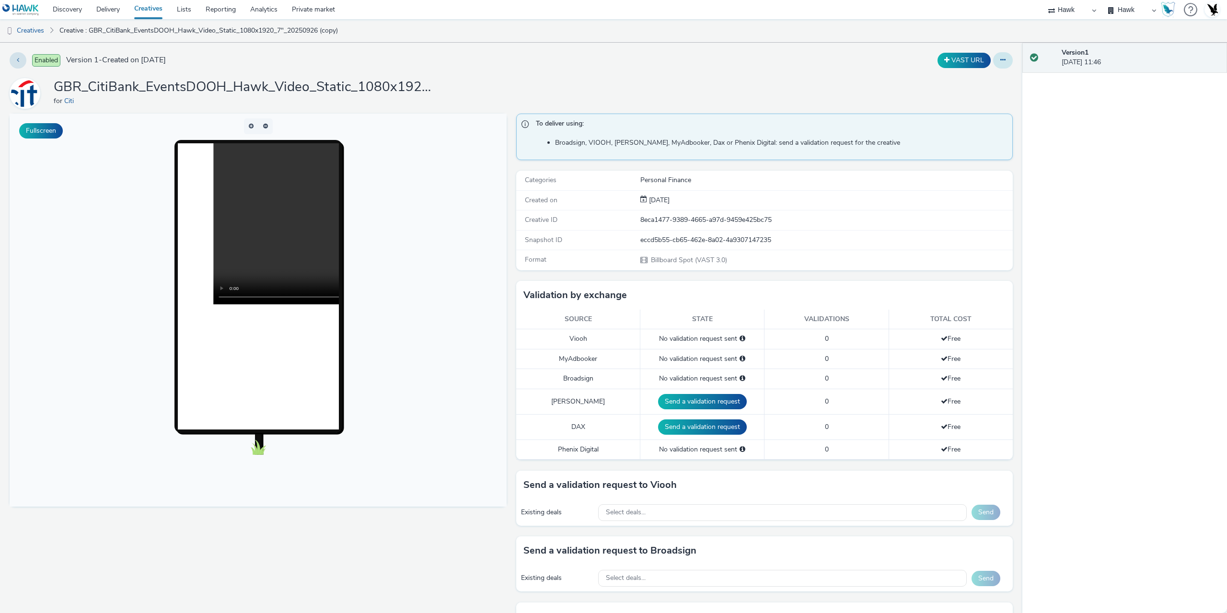
click at [1001, 60] on icon at bounding box center [1003, 60] width 5 height 7
click at [972, 88] on link "Edit" at bounding box center [977, 79] width 72 height 19
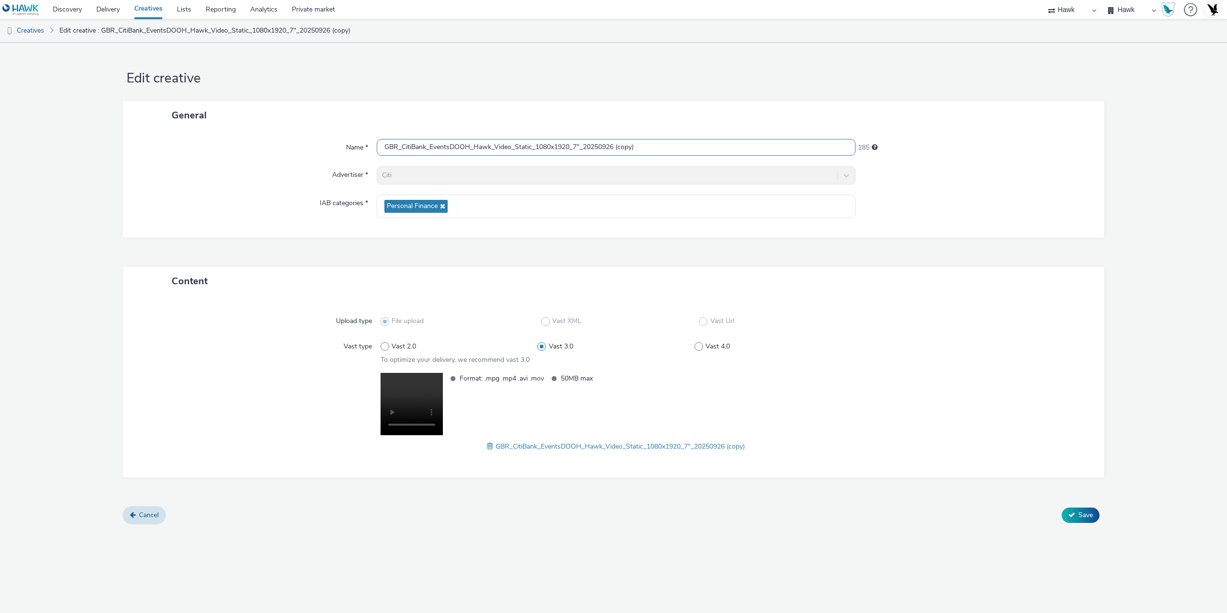
drag, startPoint x: 586, startPoint y: 145, endPoint x: 688, endPoint y: 148, distance: 101.7
click at [692, 150] on input "GBR_CitiBank_EventsDOOH_Hawk_Video_Static_1080x1920_7"_20250926 (copy)" at bounding box center [616, 147] width 479 height 17
paste input "Hungary_20251009"
type input "GBR_CitiBank_EventsDOOH_Hawk_Video_Static_1080x1920_7"_Hungary_20251009"
click at [487, 447] on span at bounding box center [491, 446] width 9 height 11
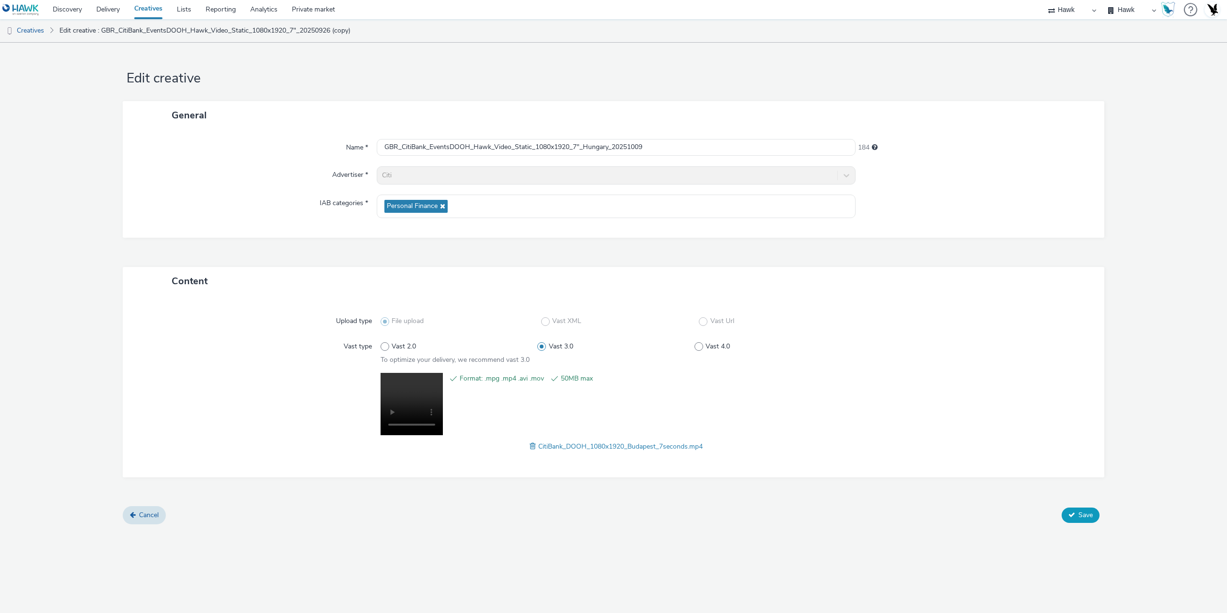
click at [1093, 519] on span "Save" at bounding box center [1086, 515] width 14 height 9
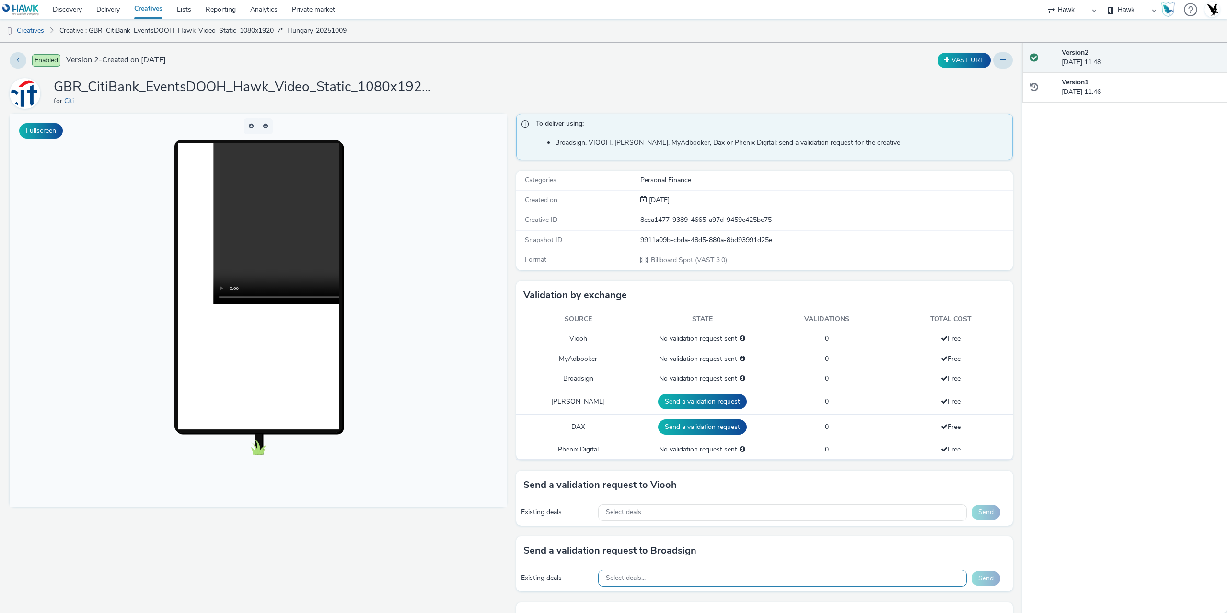
click at [637, 583] on div "Select deals..." at bounding box center [782, 578] width 369 height 17
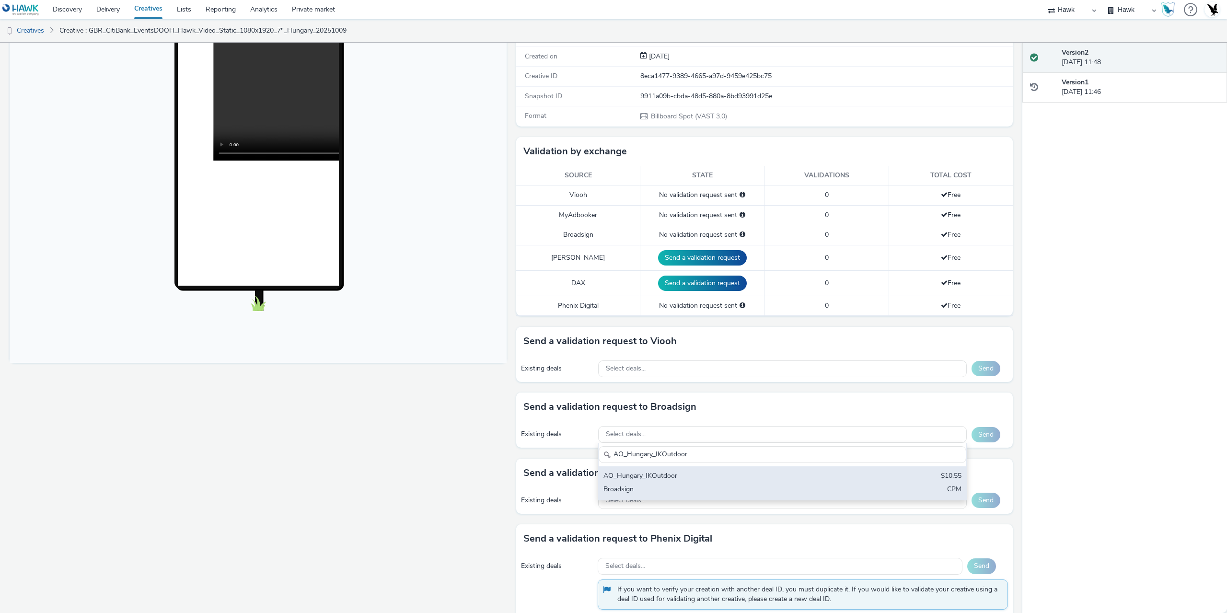
type input "AO_Hungary_IKOutdoor"
click at [681, 478] on div "AO_Hungary_IKOutdoor" at bounding box center [722, 476] width 237 height 11
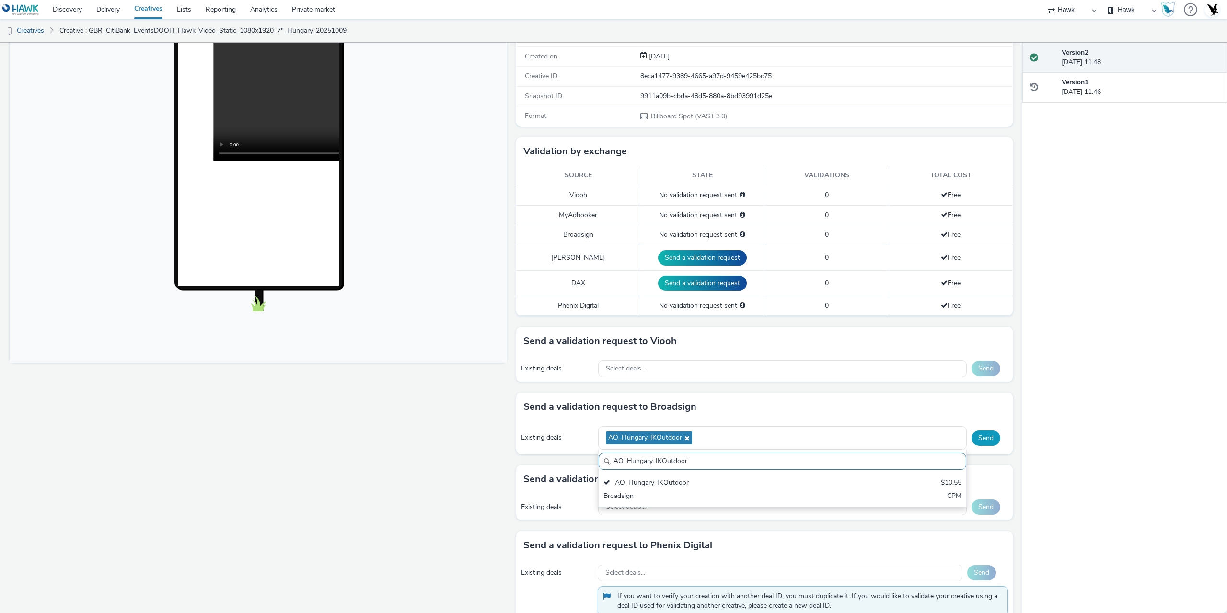
click at [981, 438] on button "Send" at bounding box center [986, 438] width 29 height 15
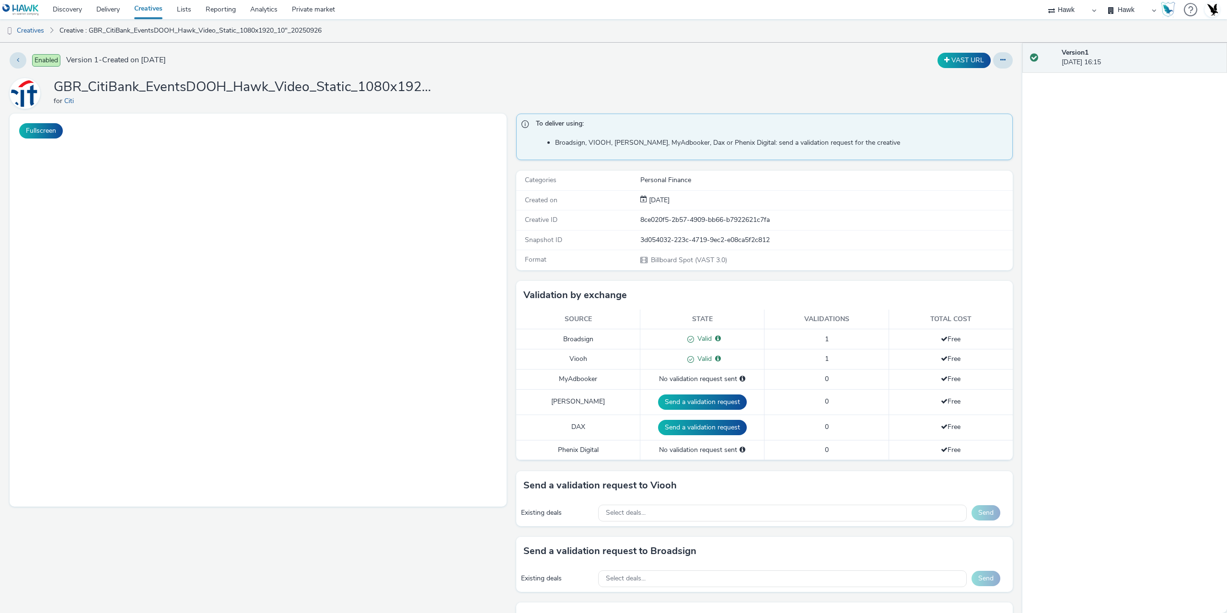
select select "11a7df10-284f-415c-b52a-427acf4c31ae"
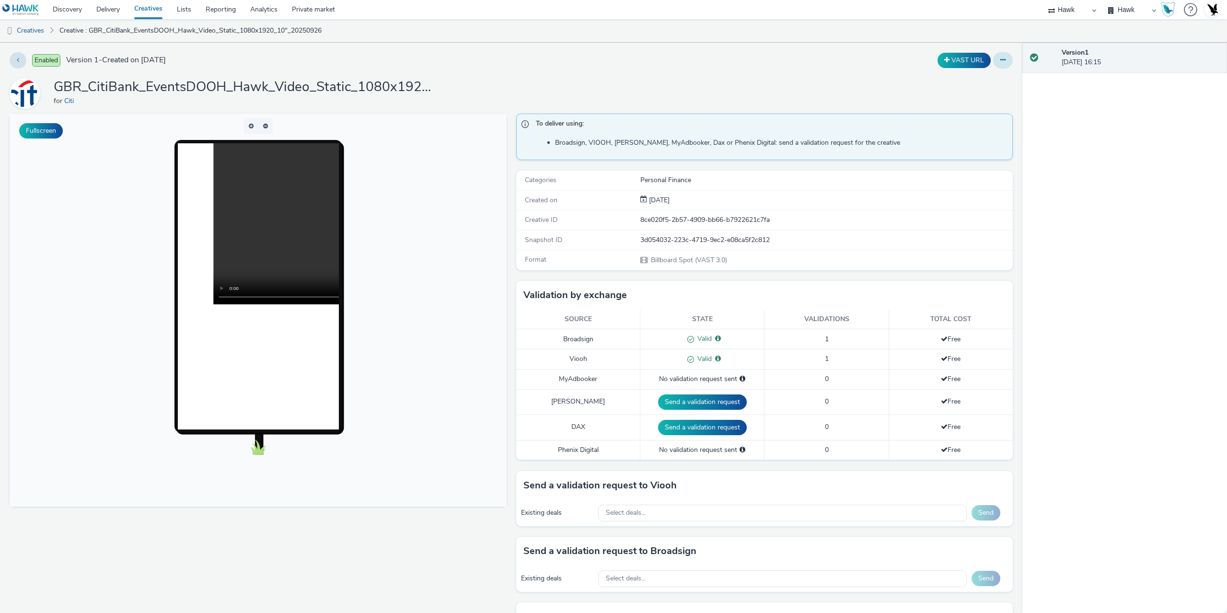
click at [997, 55] on button at bounding box center [1003, 60] width 20 height 16
click at [973, 95] on link "Duplicate" at bounding box center [977, 98] width 72 height 19
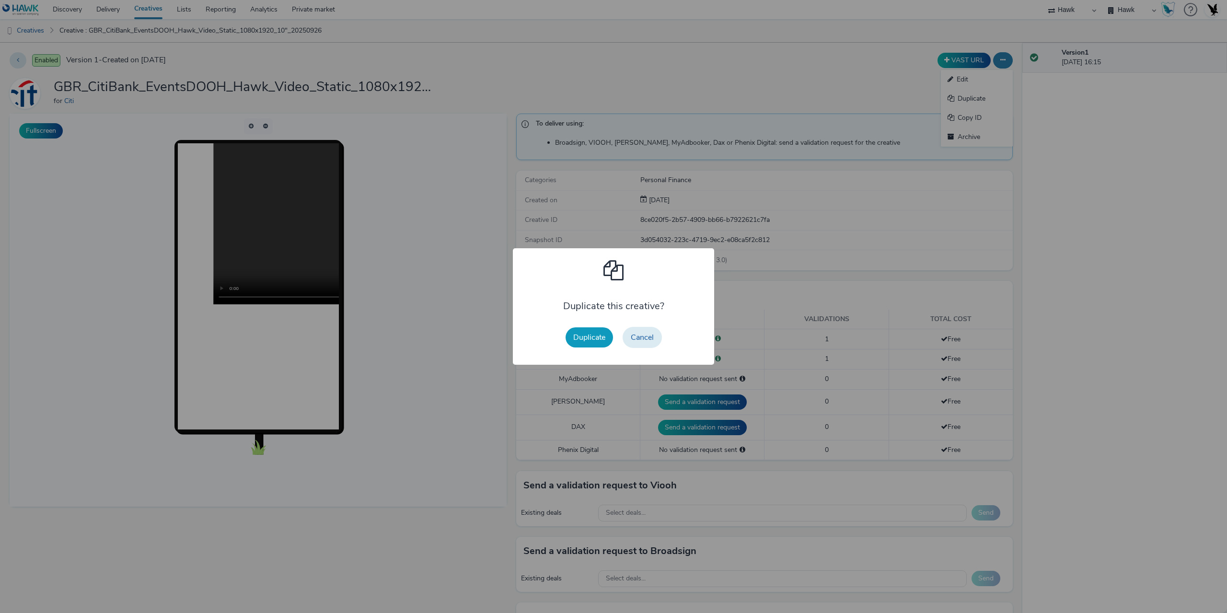
click at [593, 340] on button "Duplicate" at bounding box center [589, 337] width 47 height 20
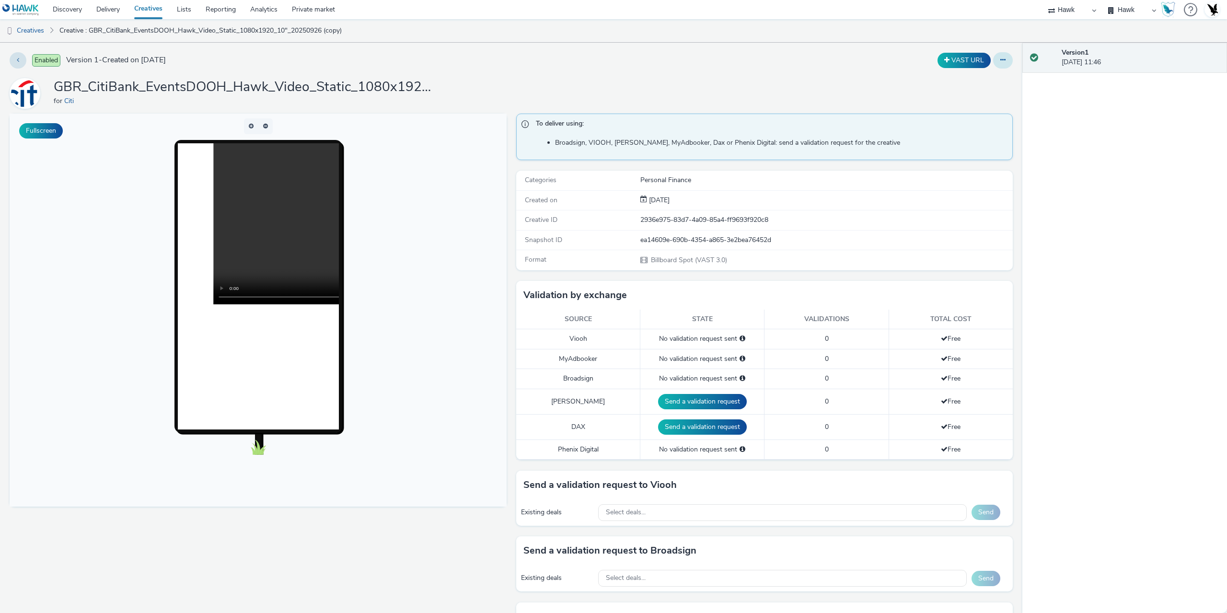
click at [997, 63] on button at bounding box center [1003, 60] width 20 height 16
click at [976, 88] on link "Edit" at bounding box center [977, 79] width 72 height 19
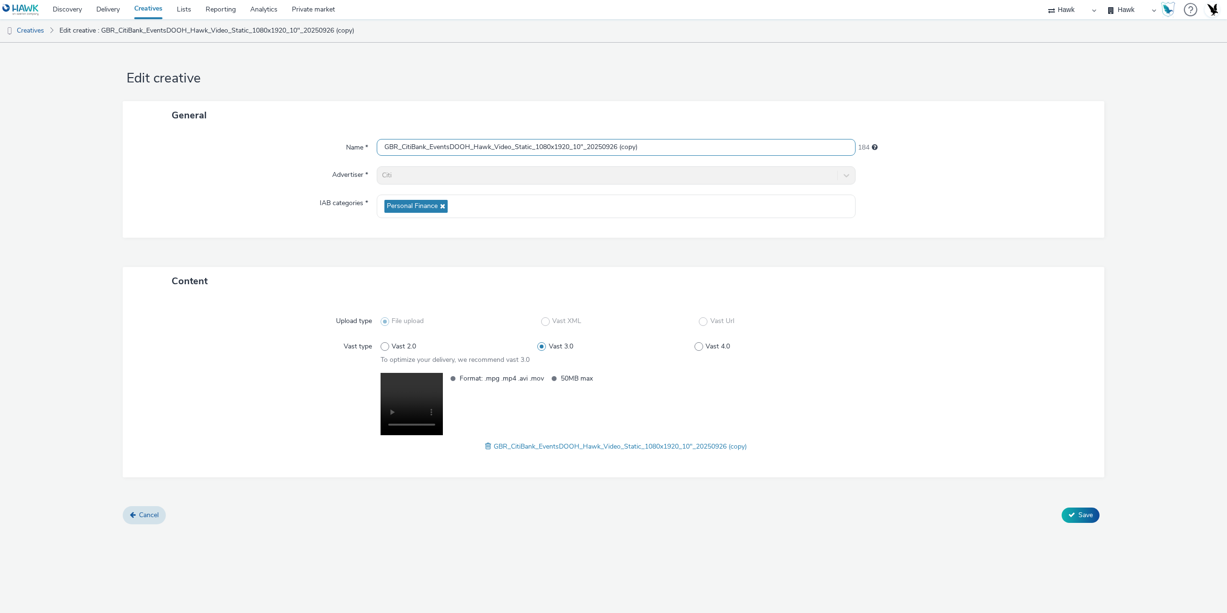
drag, startPoint x: 590, startPoint y: 147, endPoint x: 733, endPoint y: 148, distance: 142.9
click at [746, 149] on input "GBR_CitiBank_EventsDOOH_Hawk_Video_Static_1080x1920_10"_20250926 (copy)" at bounding box center [616, 147] width 479 height 17
paste input "Hungary_20251009"
type input "GBR_CitiBank_EventsDOOH_Hawk_Video_Static_1080x1920_10"_Hungary_20251009"
click at [485, 445] on span at bounding box center [489, 446] width 9 height 11
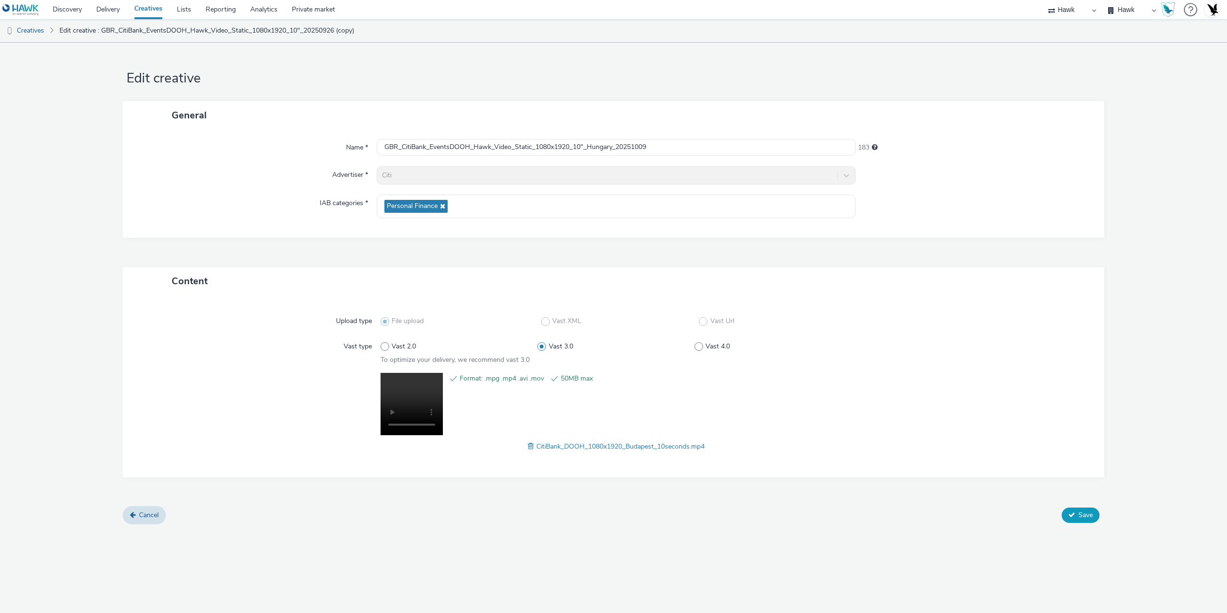
click at [1077, 520] on button "Save" at bounding box center [1081, 515] width 38 height 15
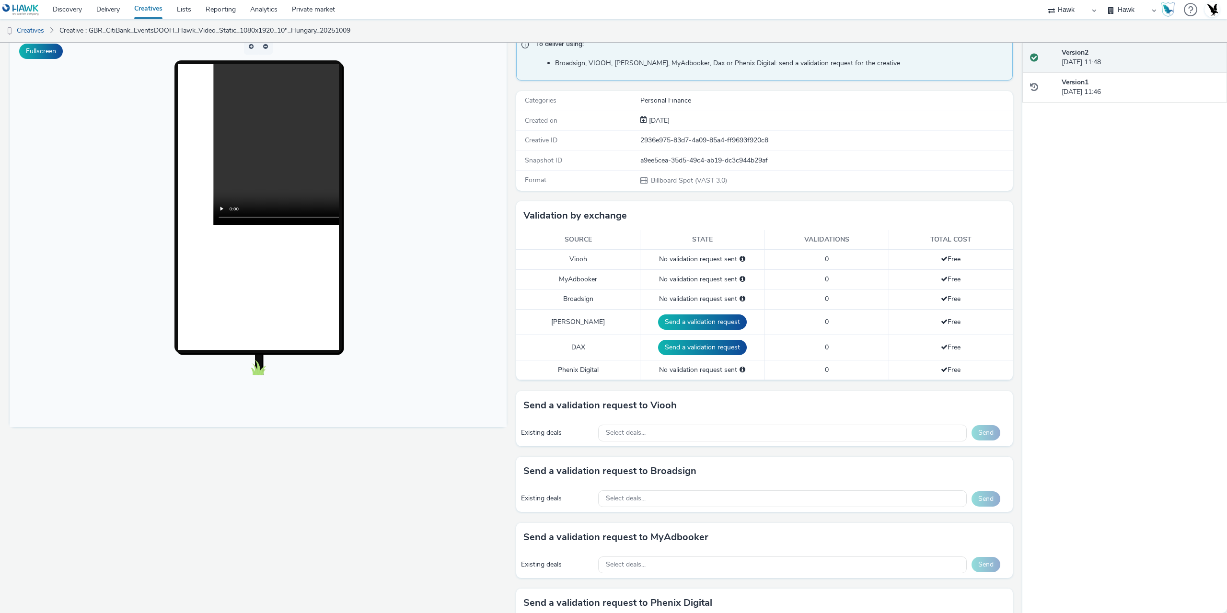
scroll to position [192, 0]
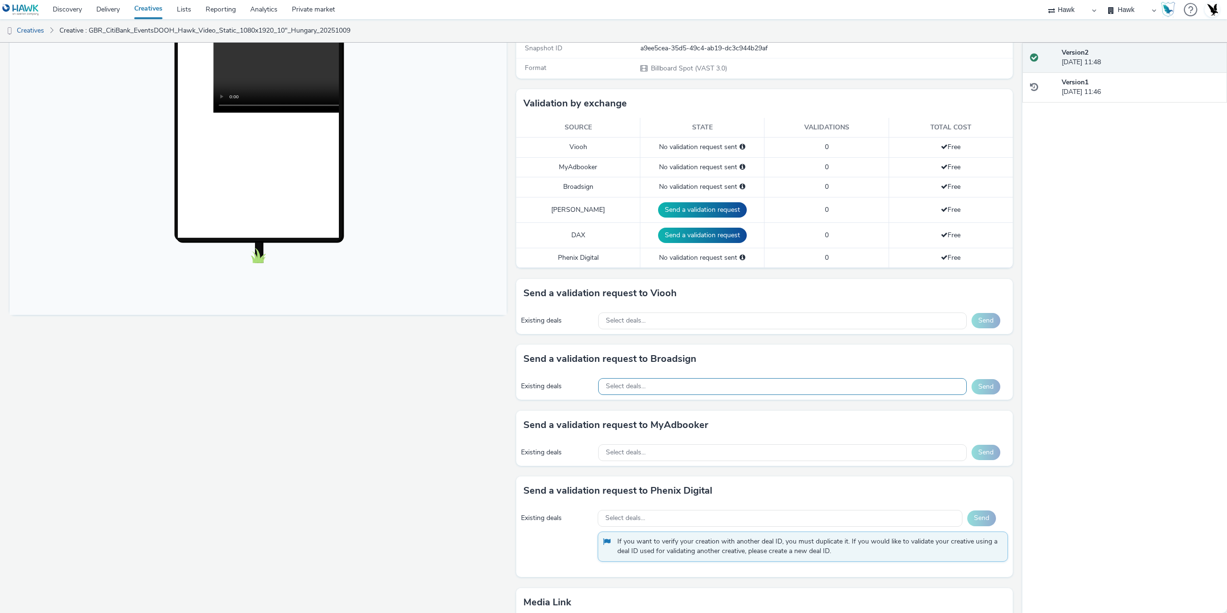
click at [655, 386] on div "Select deals..." at bounding box center [782, 386] width 369 height 17
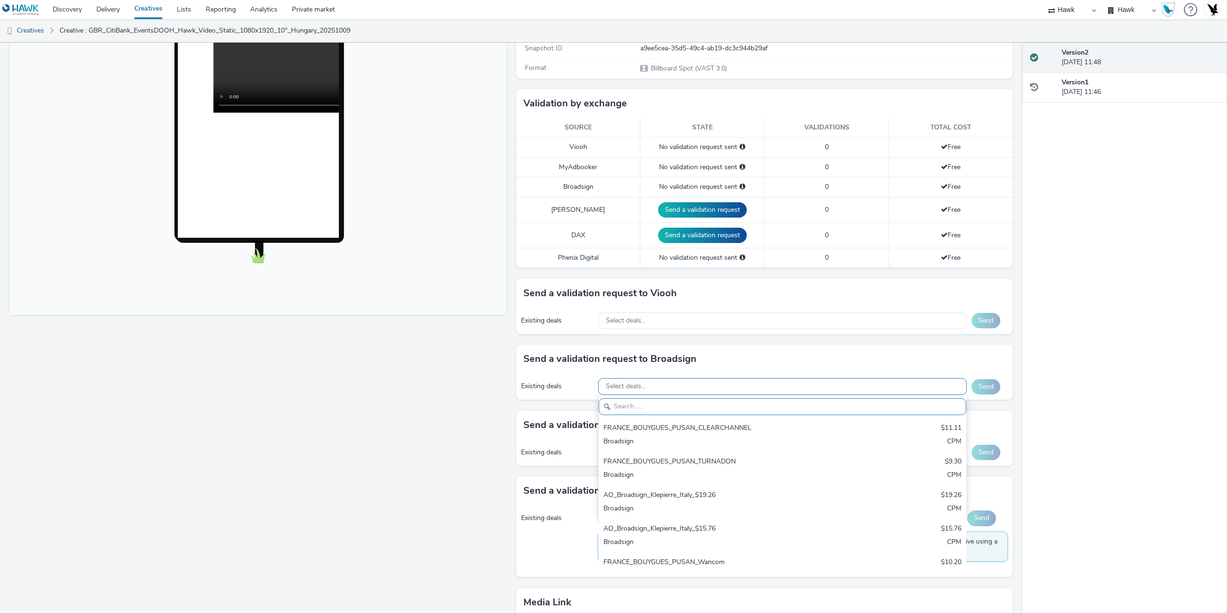
paste input "AO_Hungary_IKOutdoor"
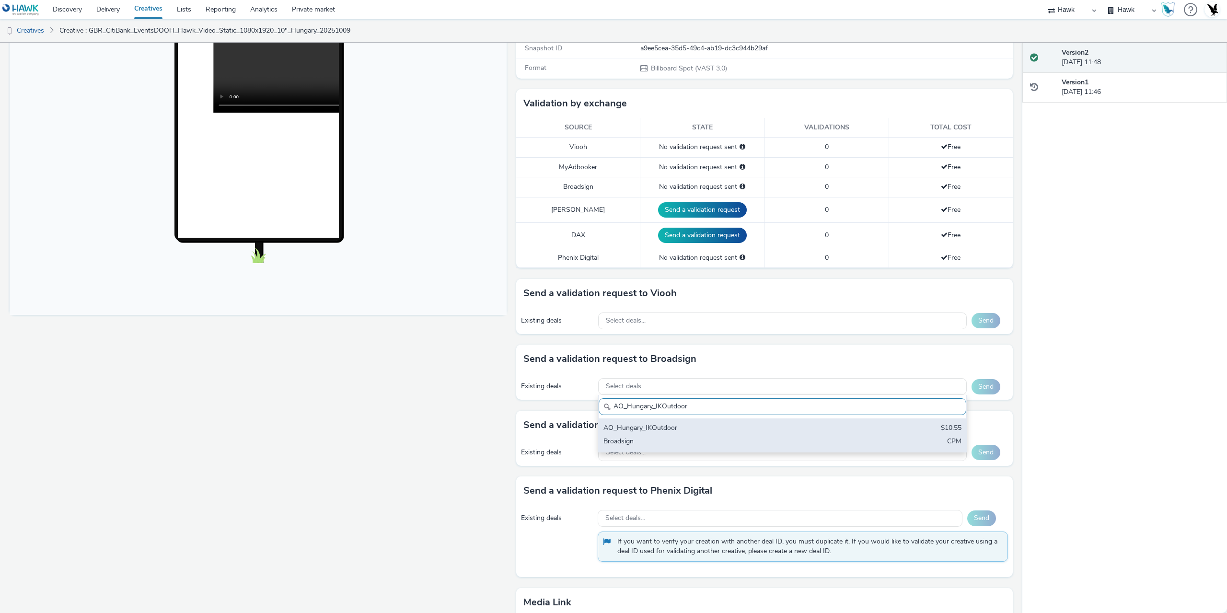
type input "AO_Hungary_IKOutdoor"
click at [678, 428] on div "AO_Hungary_IKOutdoor" at bounding box center [722, 428] width 237 height 11
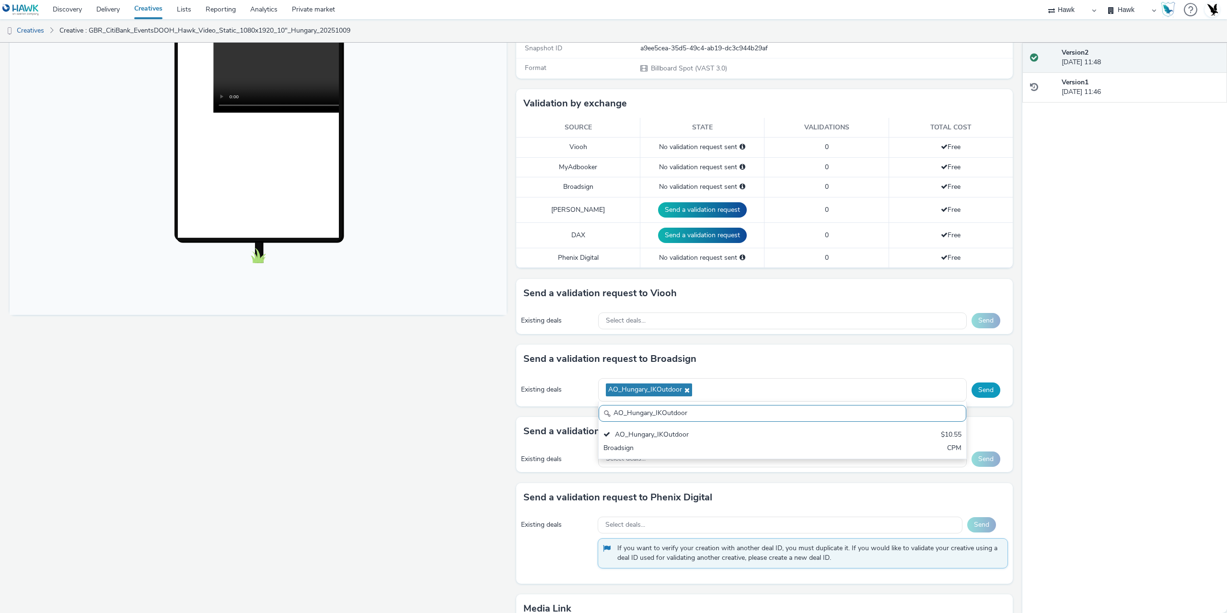
click at [978, 393] on button "Send" at bounding box center [986, 390] width 29 height 15
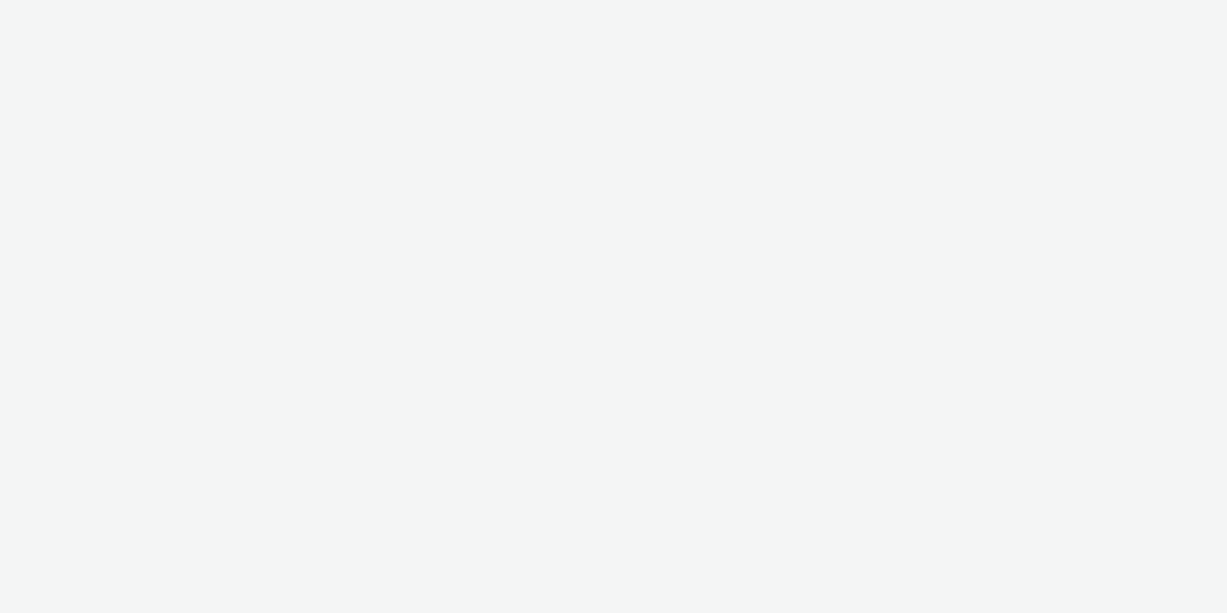
select select "11a7df10-284f-415c-b52a-427acf4c31ae"
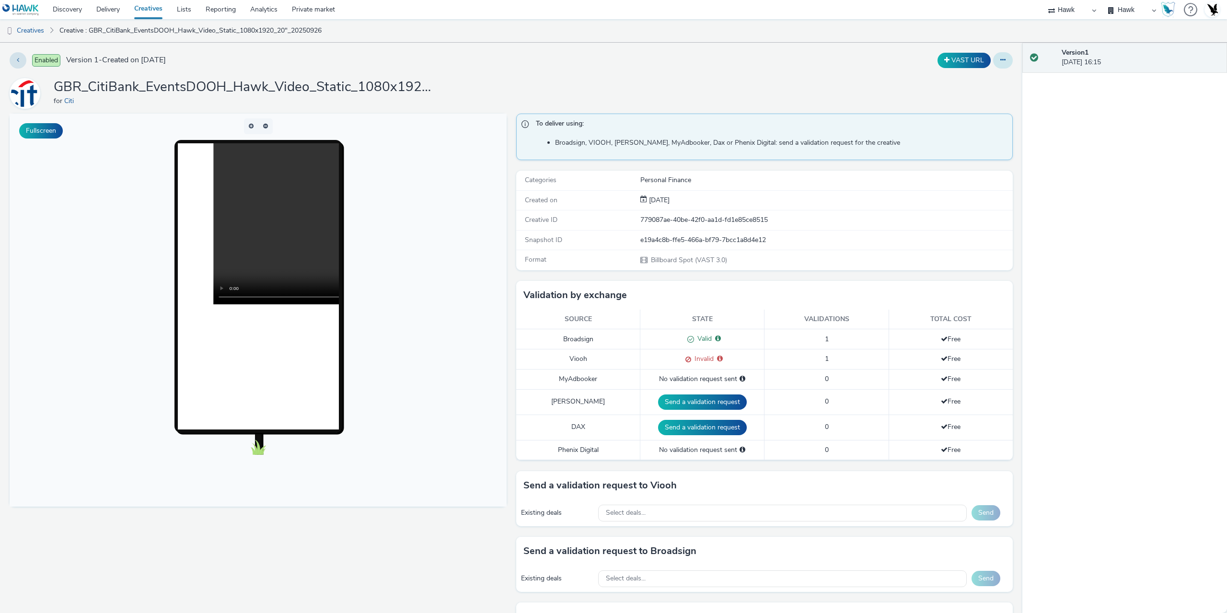
click at [994, 56] on button at bounding box center [1003, 60] width 20 height 16
click at [971, 94] on link "Duplicate" at bounding box center [977, 98] width 72 height 19
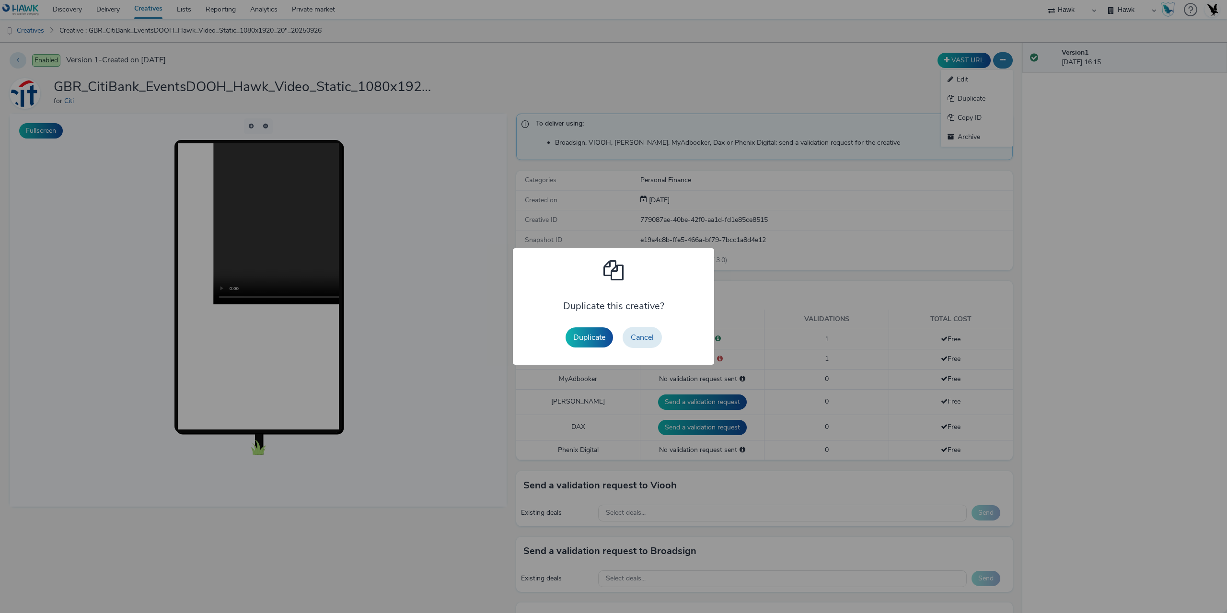
click at [577, 335] on button "Duplicate" at bounding box center [589, 337] width 47 height 20
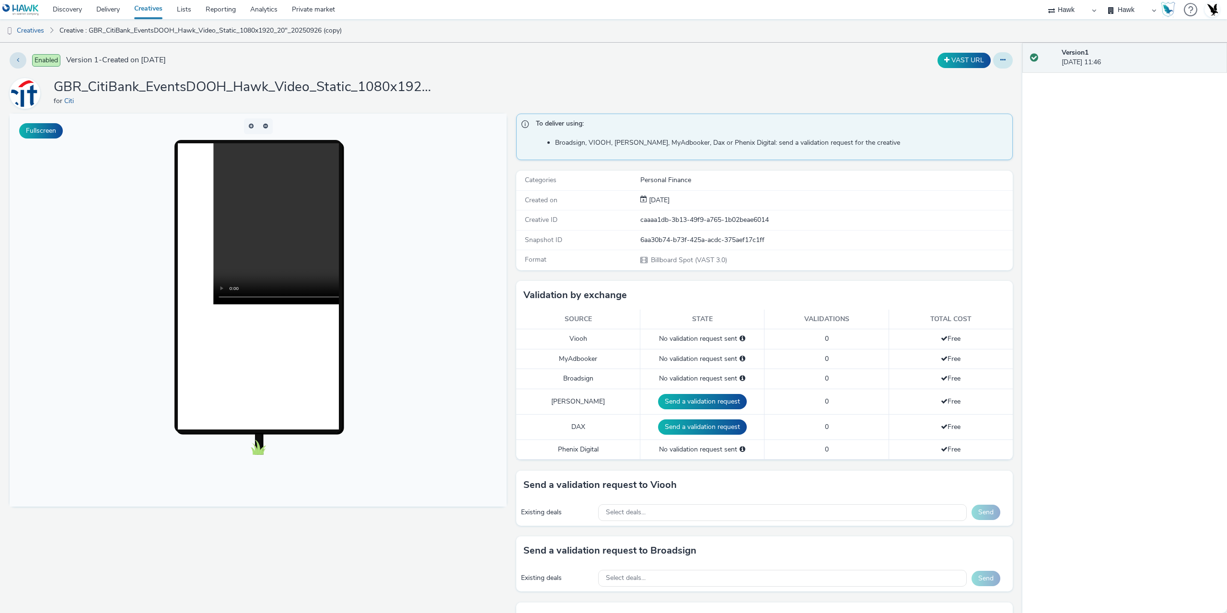
click at [996, 53] on button at bounding box center [1003, 60] width 20 height 16
click at [969, 80] on link "Edit" at bounding box center [977, 79] width 72 height 19
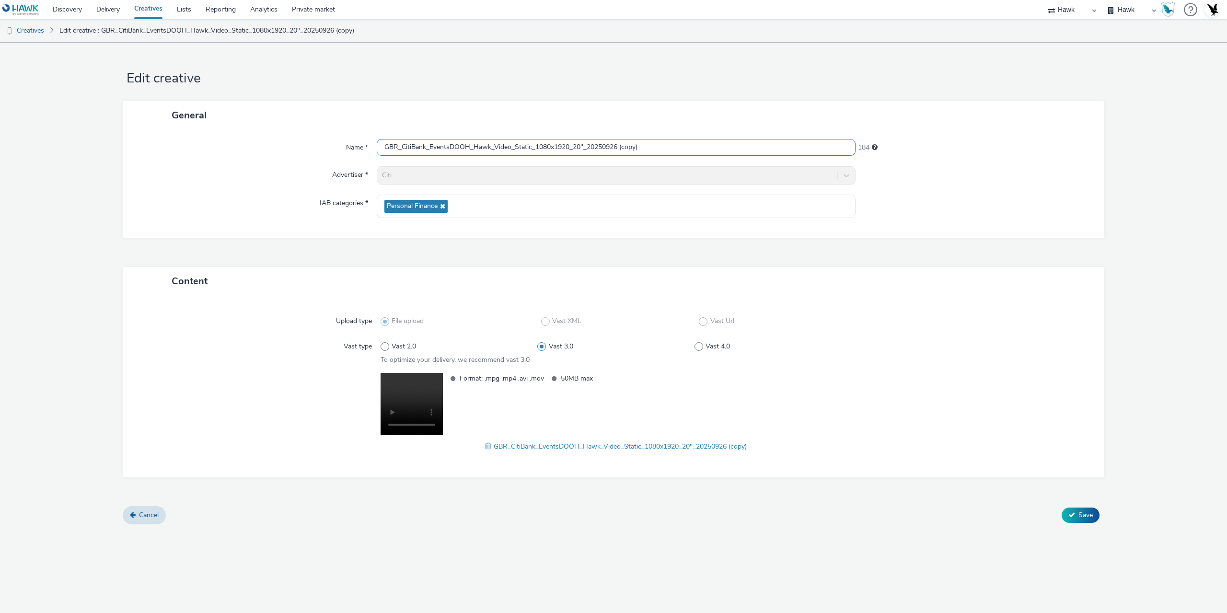
drag, startPoint x: 618, startPoint y: 146, endPoint x: 750, endPoint y: 140, distance: 132.9
click at [750, 140] on input "GBR_CitiBank_EventsDOOH_Hawk_Video_Static_1080x1920_20"_20250926 (copy)" at bounding box center [616, 147] width 479 height 17
paste input "Hungary_20251009"
type input "GBR_CitiBank_EventsDOOH_Hawk_Video_Static_1080x1920_20"_Hungary_20251009"
click at [485, 446] on span at bounding box center [489, 446] width 9 height 11
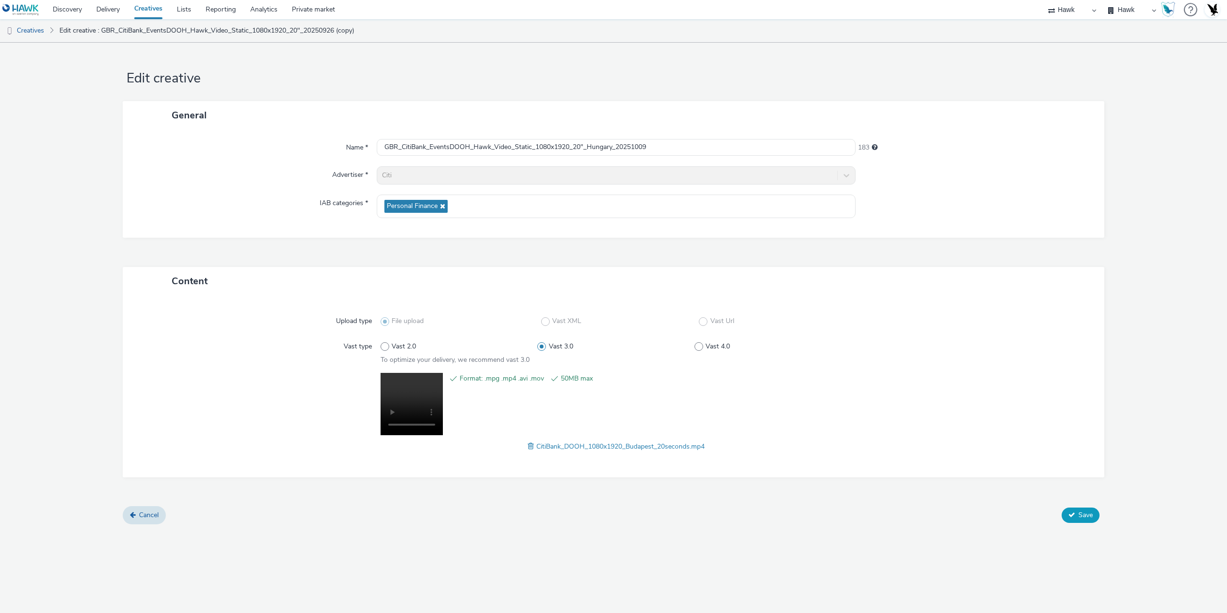
click at [1085, 517] on span "Save" at bounding box center [1086, 515] width 14 height 9
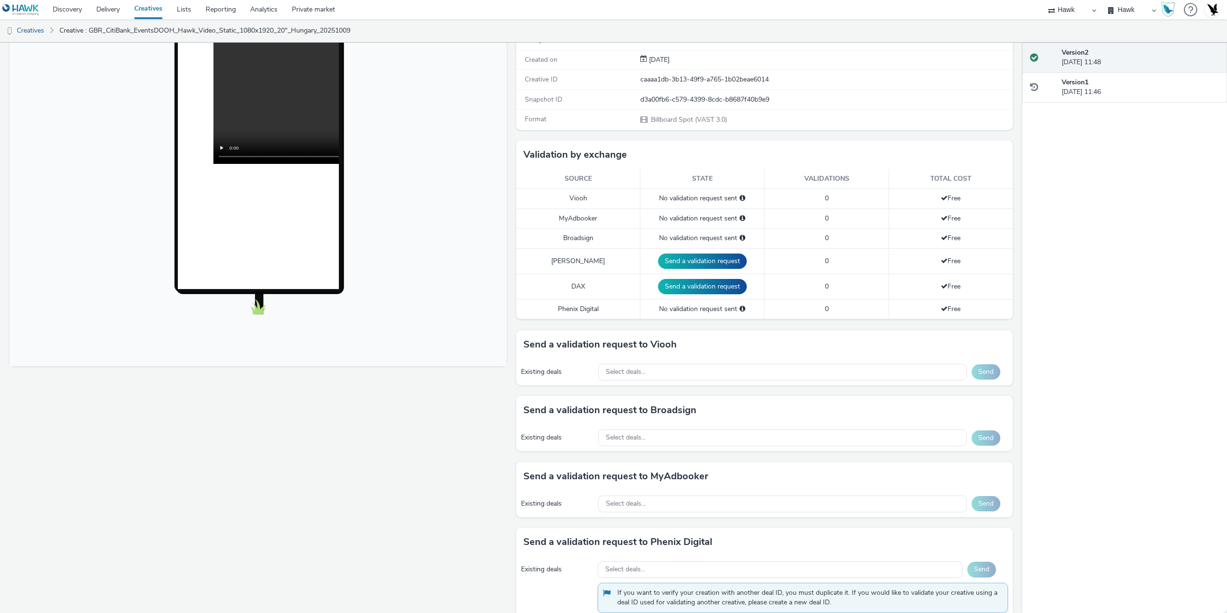
scroll to position [144, 0]
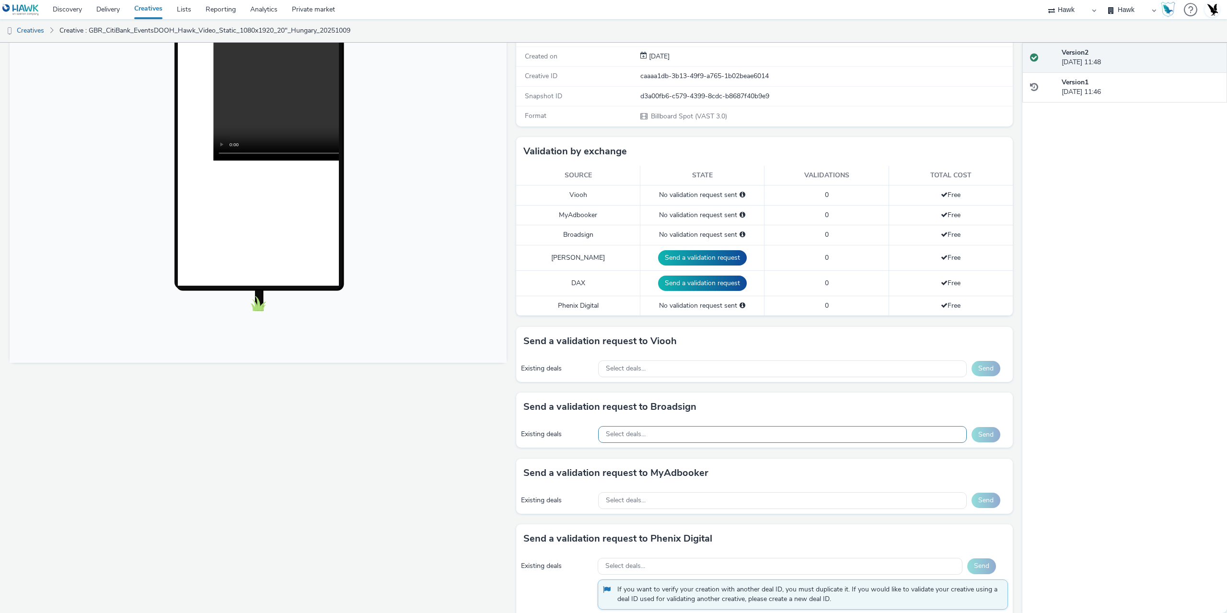
click at [644, 437] on div "Select deals..." at bounding box center [782, 434] width 369 height 17
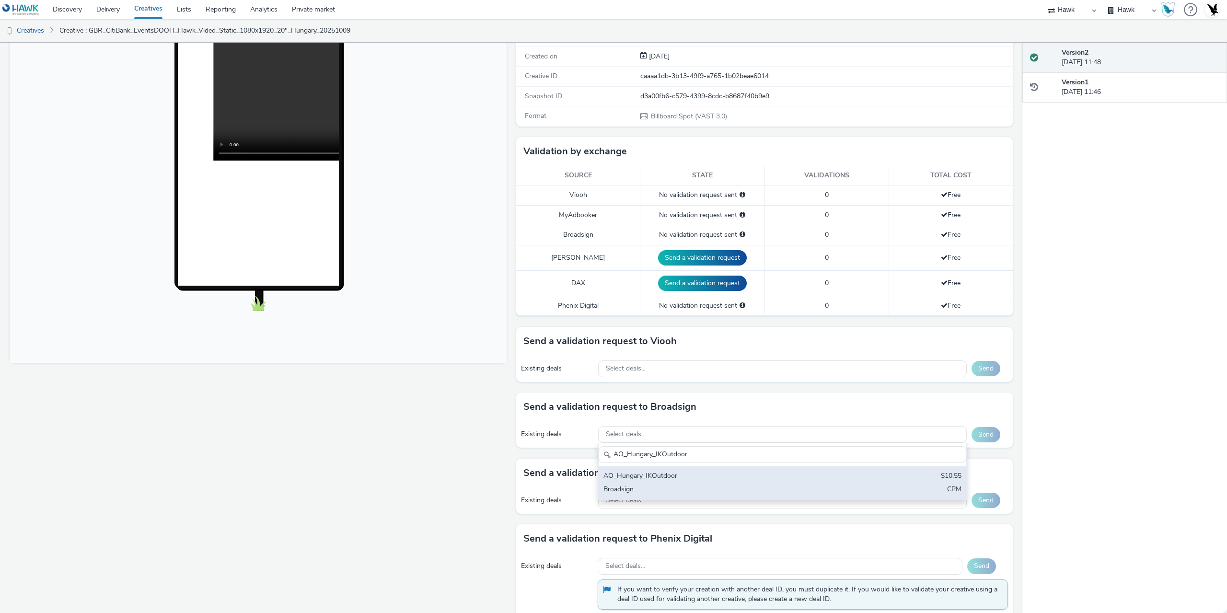
type input "AO_Hungary_IKOutdoor"
click at [692, 481] on div "AO_Hungary_IKOutdoor" at bounding box center [722, 476] width 237 height 11
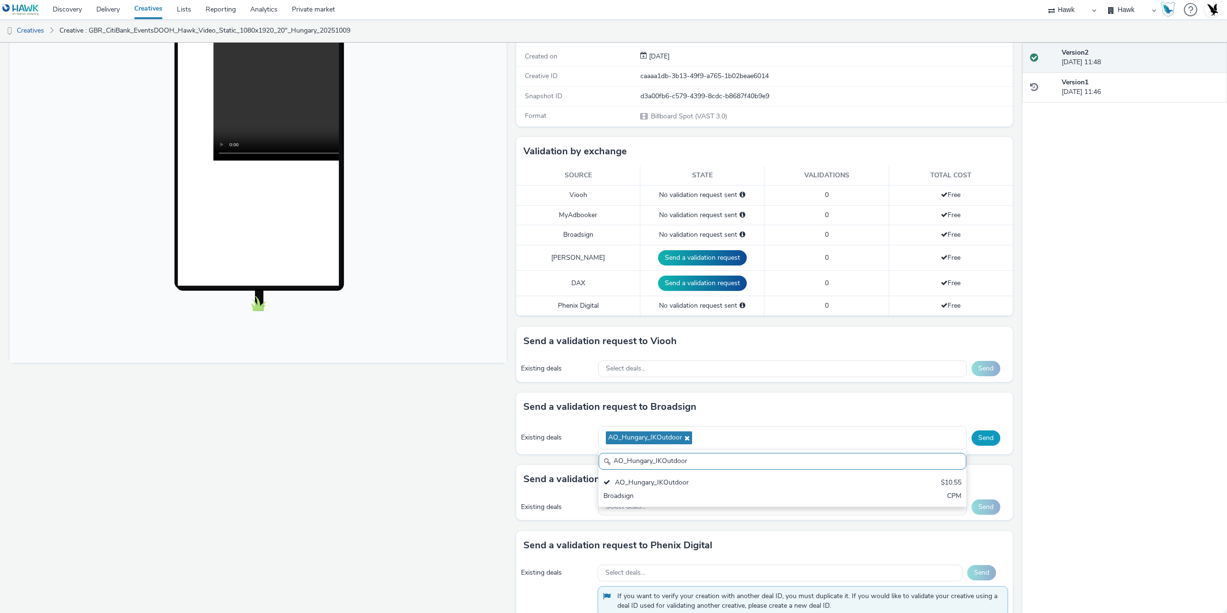
click at [979, 439] on button "Send" at bounding box center [986, 438] width 29 height 15
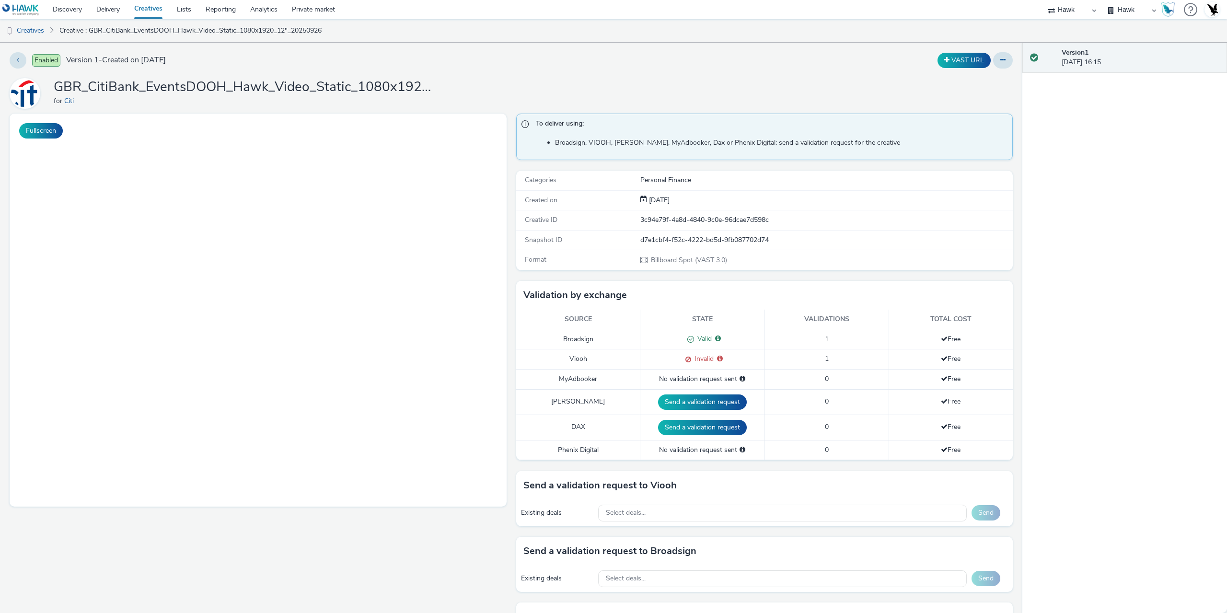
select select "11a7df10-284f-415c-b52a-427acf4c31ae"
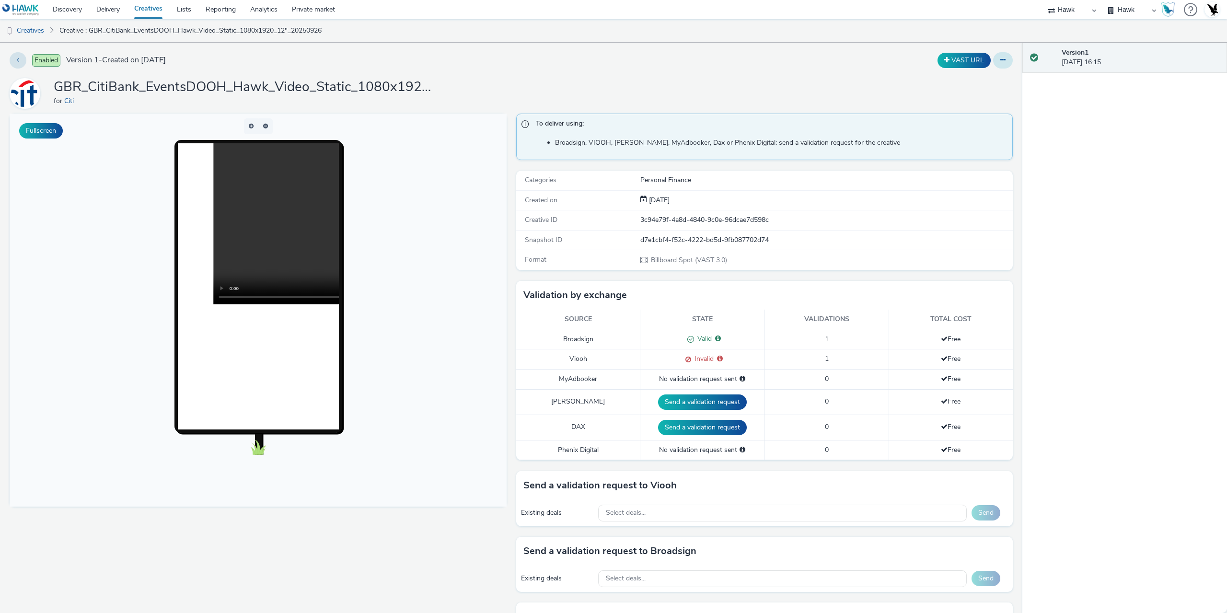
click at [1000, 56] on button at bounding box center [1003, 60] width 20 height 16
click at [963, 93] on link "Duplicate" at bounding box center [977, 98] width 72 height 19
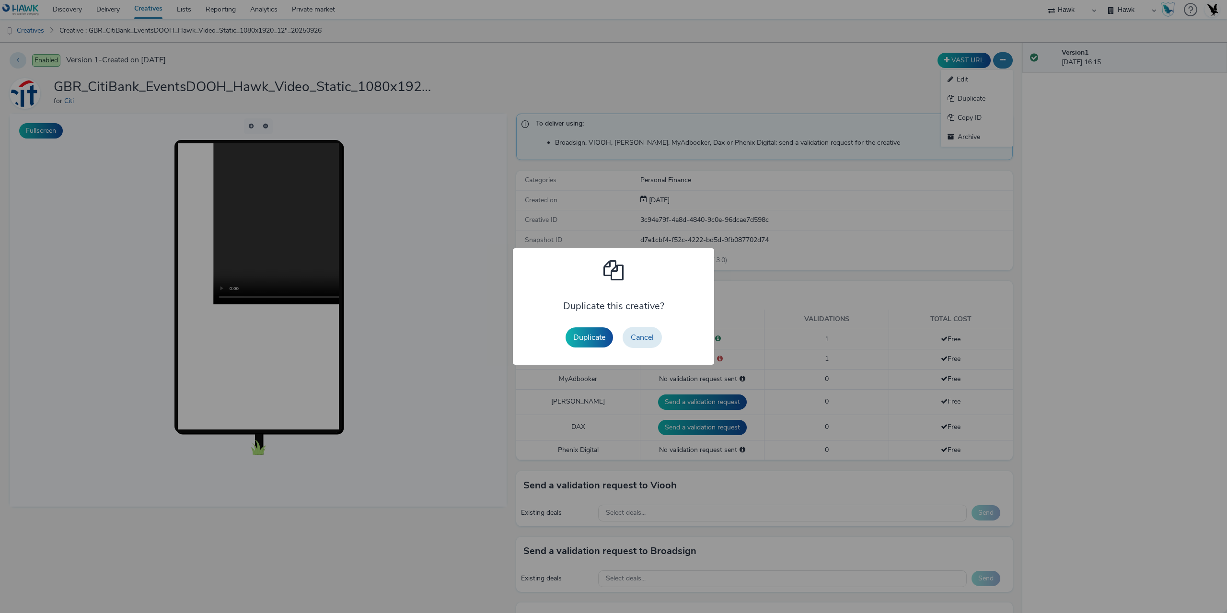
click at [589, 336] on button "Duplicate" at bounding box center [589, 337] width 47 height 20
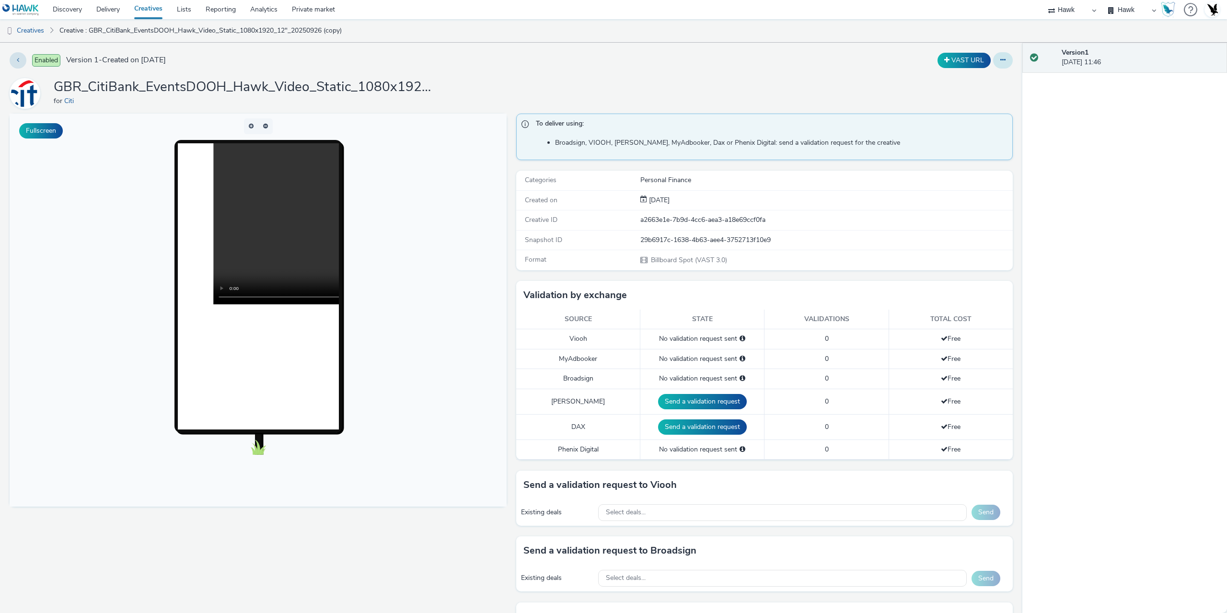
click at [1001, 58] on icon at bounding box center [1003, 60] width 5 height 7
drag, startPoint x: 973, startPoint y: 77, endPoint x: 773, endPoint y: 10, distance: 211.0
click at [972, 77] on link "Edit" at bounding box center [977, 79] width 72 height 19
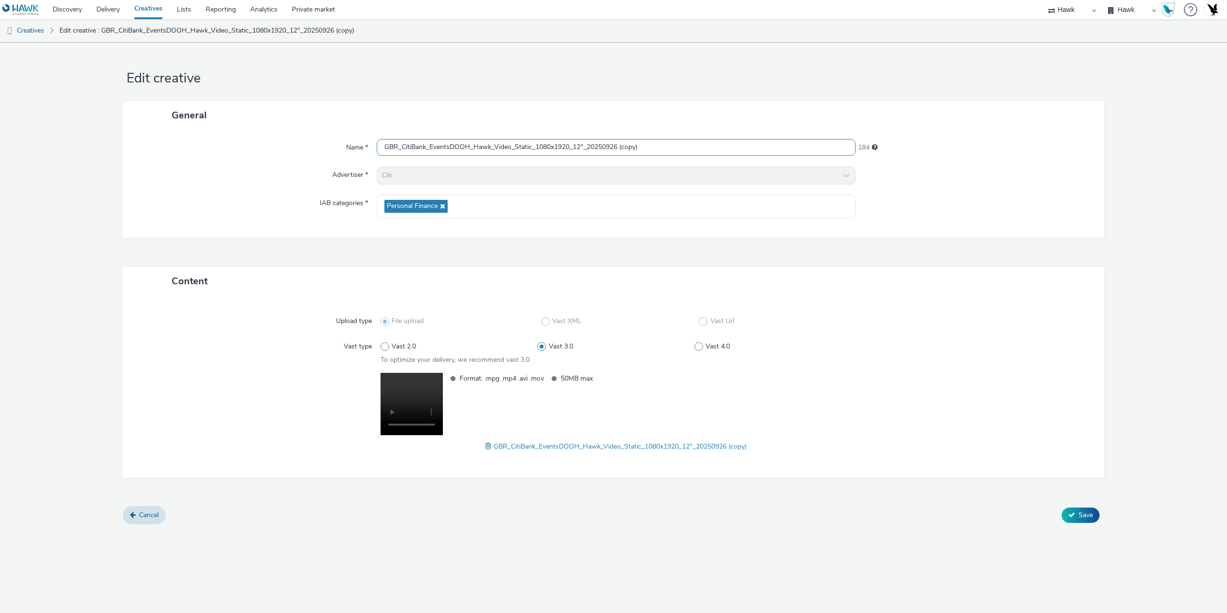
drag, startPoint x: 590, startPoint y: 148, endPoint x: 692, endPoint y: 143, distance: 101.7
click at [691, 144] on input "GBR_CitiBank_EventsDOOH_Hawk_Video_Static_1080x1920_12"_20250926 (copy)" at bounding box center [616, 147] width 479 height 17
paste input "Hungary_20251009"
type input "GBR_CitiBank_EventsDOOH_Hawk_Video_Static_1080x1920_12"_Hungary_20251009"
click at [487, 446] on span at bounding box center [489, 446] width 9 height 11
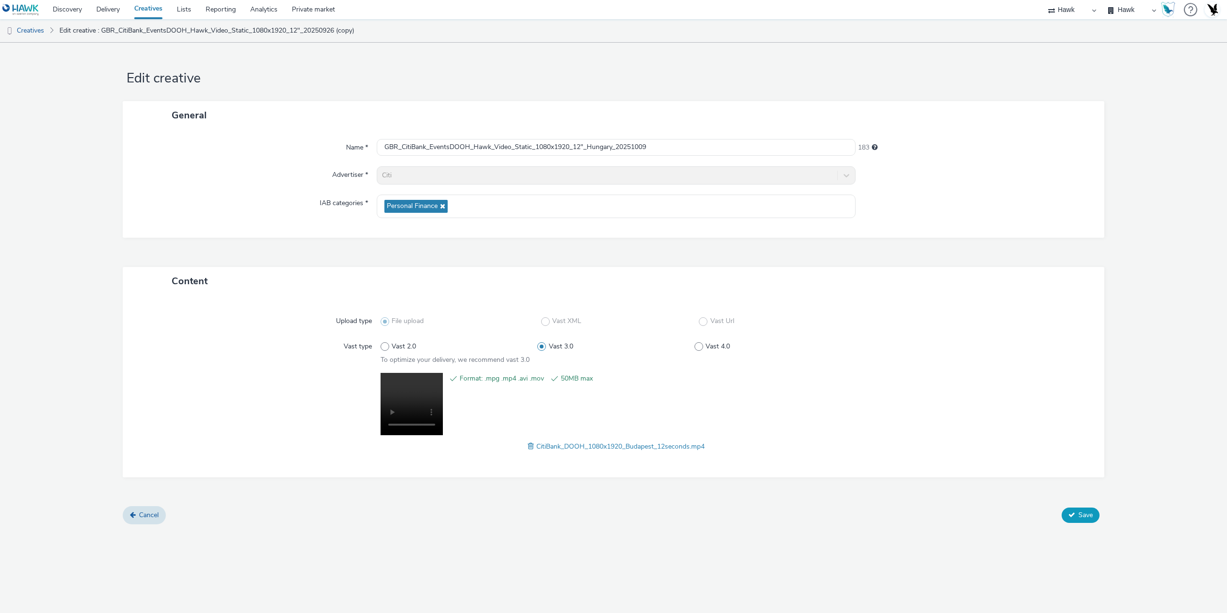
click at [1082, 517] on span "Save" at bounding box center [1086, 515] width 14 height 9
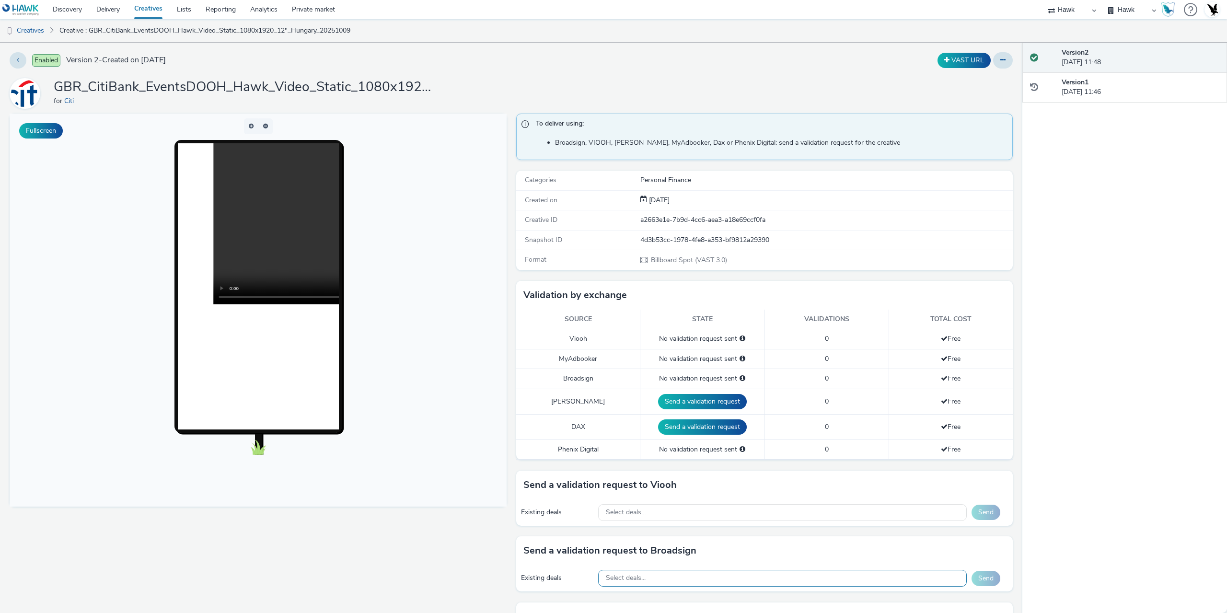
drag, startPoint x: 623, startPoint y: 573, endPoint x: 599, endPoint y: 580, distance: 25.0
click at [624, 572] on div "Select deals..." at bounding box center [782, 578] width 369 height 17
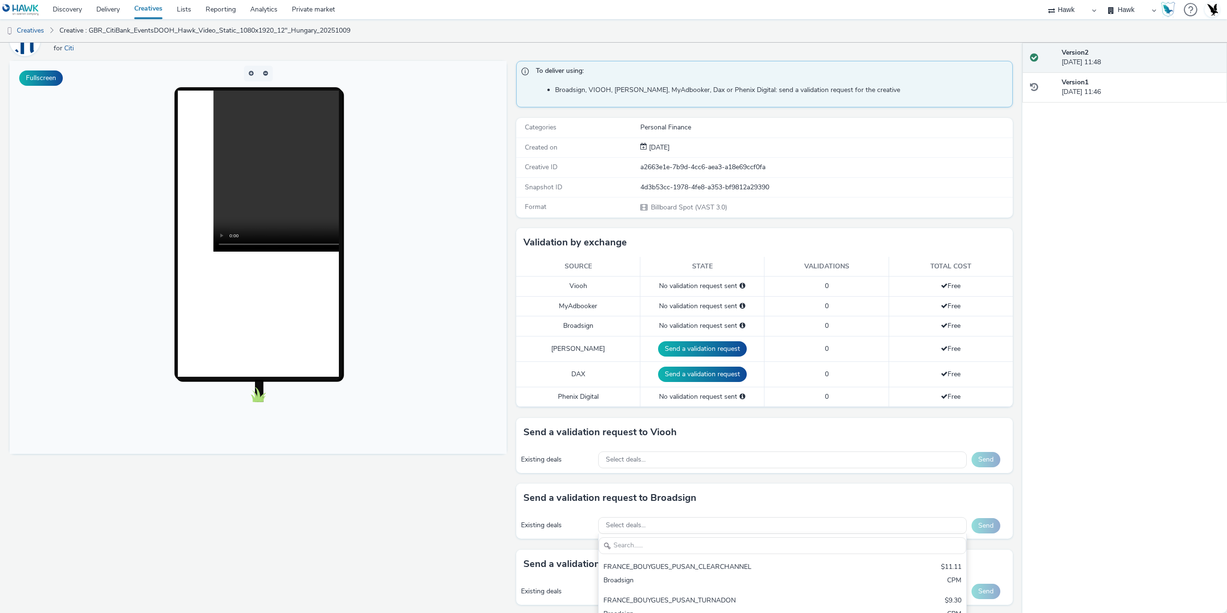
scroll to position [240, 0]
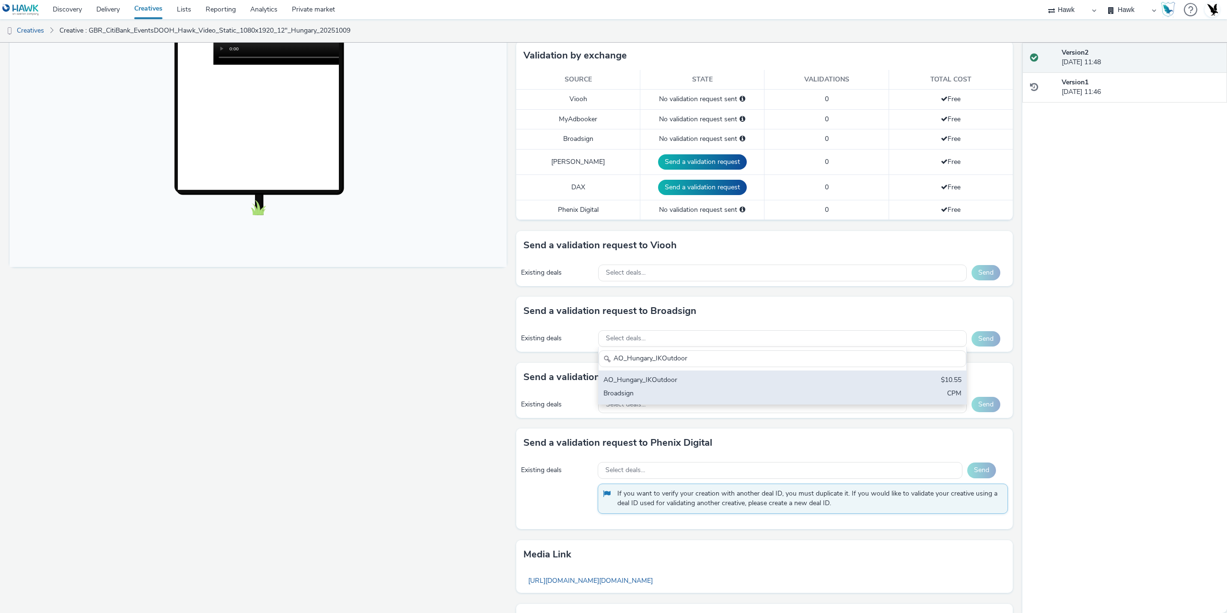
type input "AO_Hungary_IKOutdoor"
click at [704, 394] on div "Broadsign" at bounding box center [722, 394] width 237 height 11
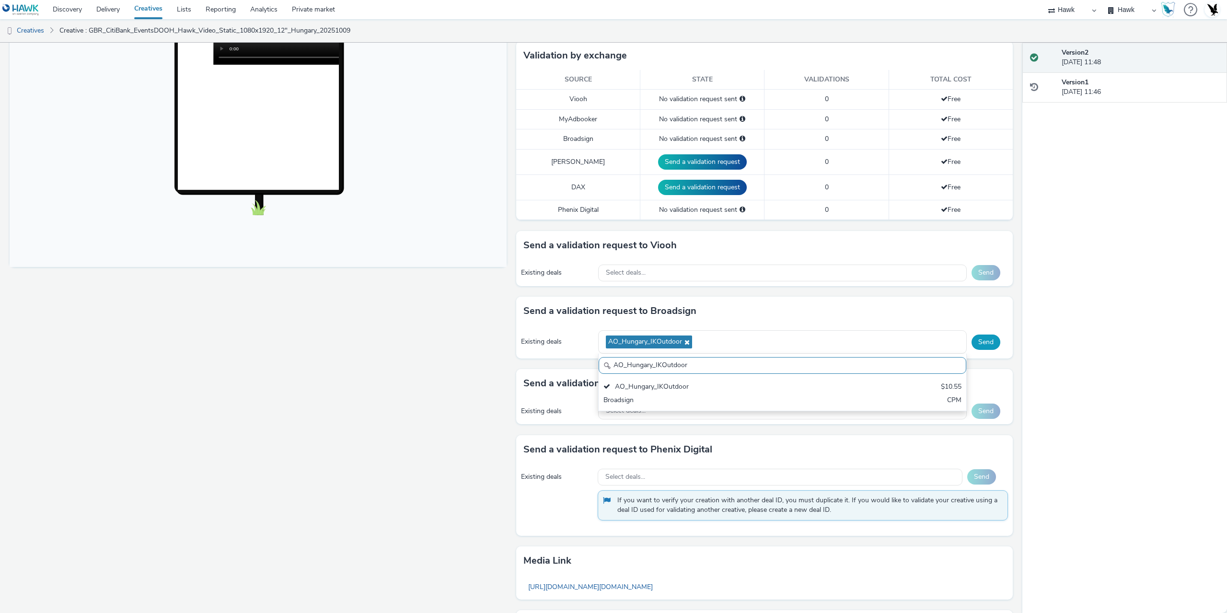
click at [974, 341] on button "Send" at bounding box center [986, 342] width 29 height 15
